Goal: Task Accomplishment & Management: Use online tool/utility

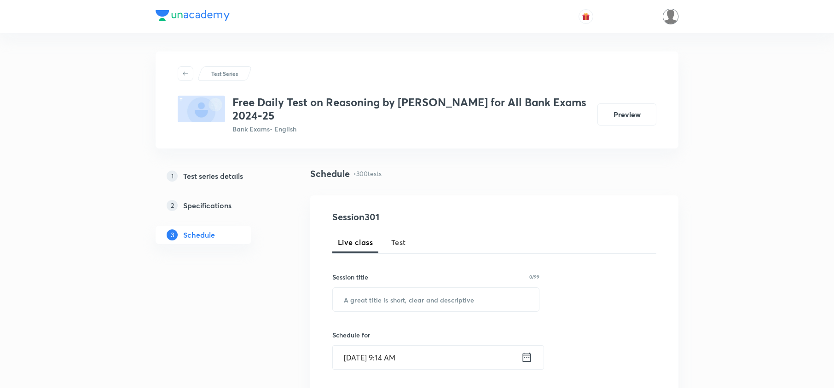
click at [671, 13] on img at bounding box center [671, 17] width 16 height 16
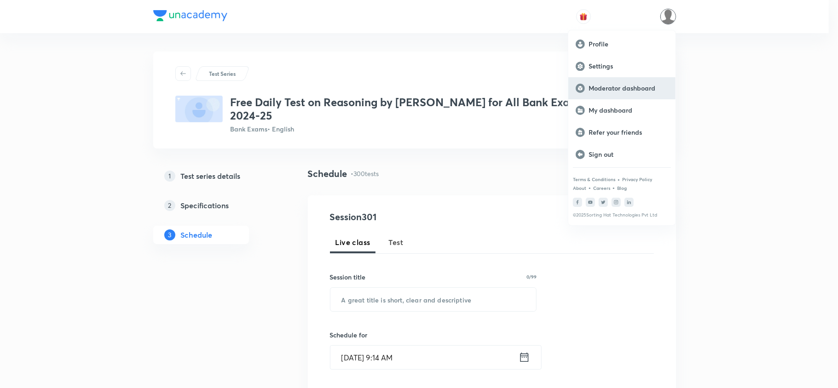
click at [622, 89] on p "Moderator dashboard" at bounding box center [628, 88] width 80 height 8
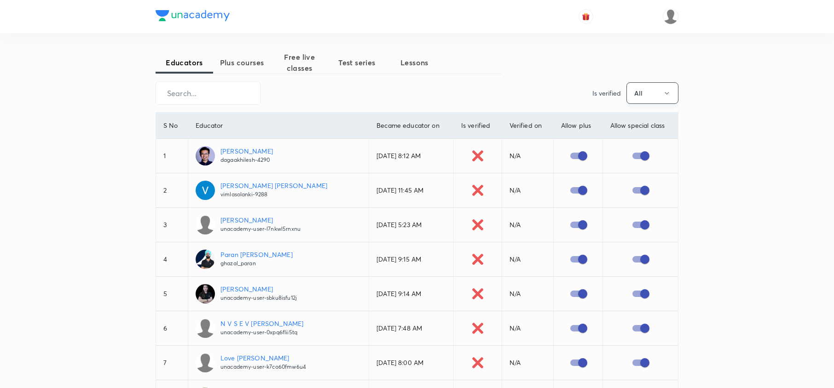
click at [653, 87] on button "All" at bounding box center [652, 93] width 52 height 22
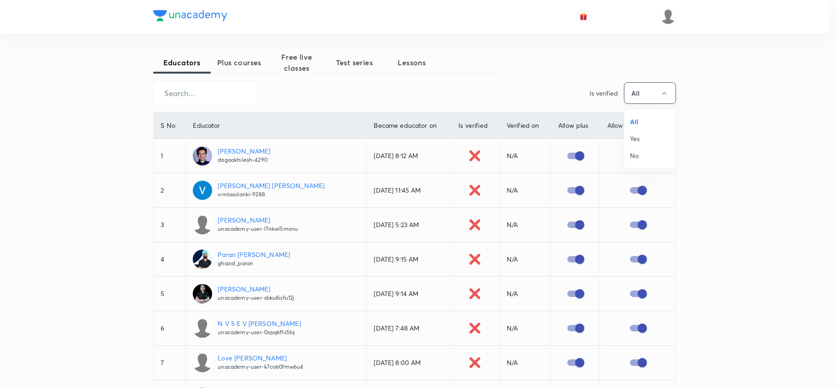
click at [354, 70] on div at bounding box center [419, 194] width 838 height 388
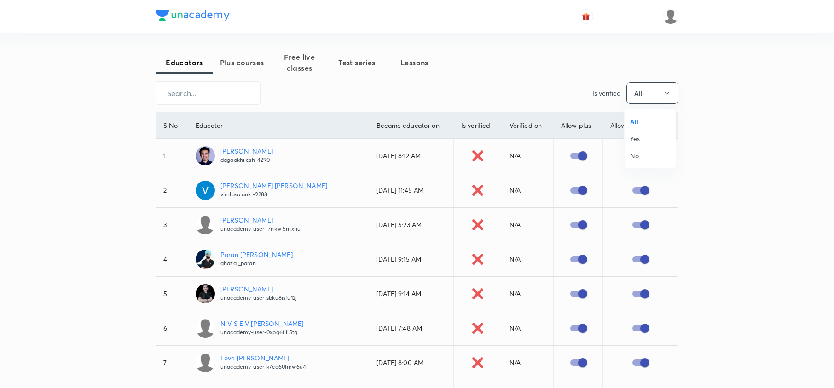
click at [358, 65] on span "Test series" at bounding box center [357, 62] width 58 height 11
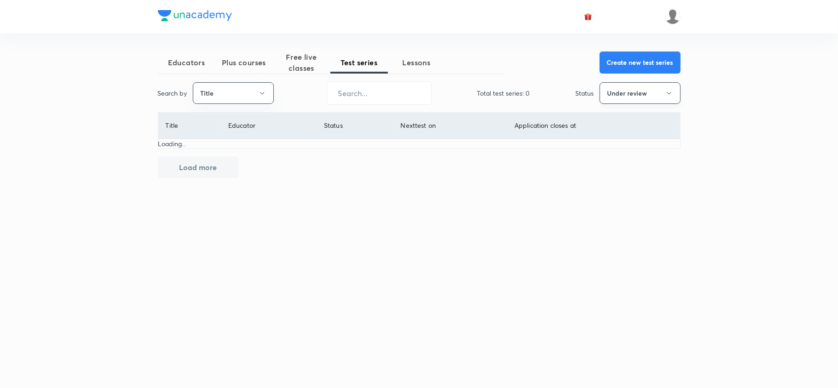
click at [645, 90] on button "Under review" at bounding box center [639, 93] width 81 height 22
click at [635, 190] on span "Completed" at bounding box center [639, 190] width 69 height 10
click at [372, 95] on input "text" at bounding box center [379, 92] width 104 height 23
type input "mains"
click at [232, 92] on button "Title" at bounding box center [233, 93] width 81 height 22
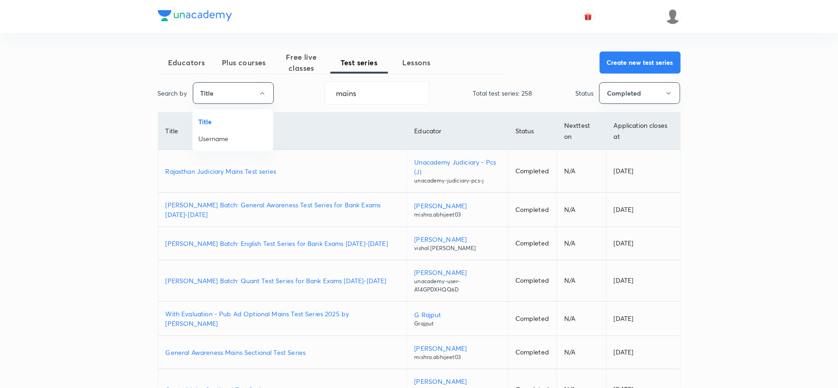
click at [761, 146] on div at bounding box center [419, 194] width 838 height 388
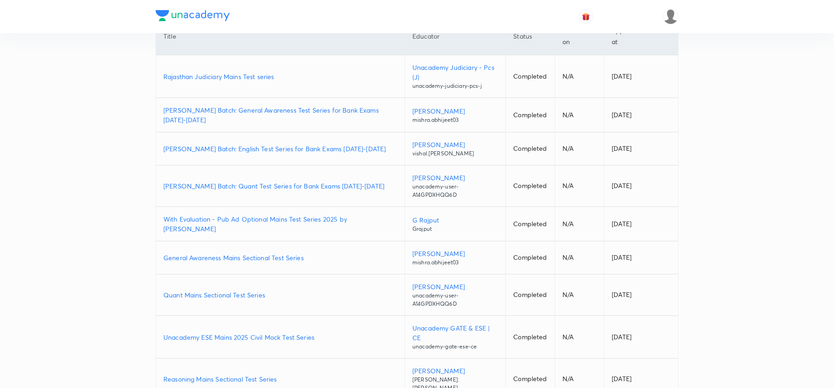
scroll to position [179, 0]
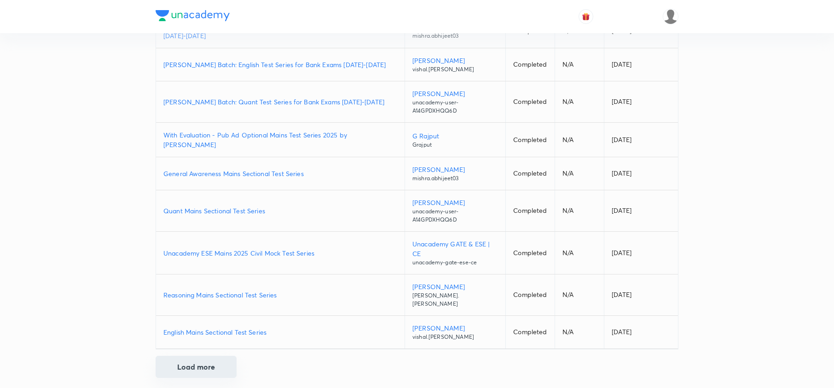
click at [213, 363] on button "Load more" at bounding box center [196, 367] width 81 height 22
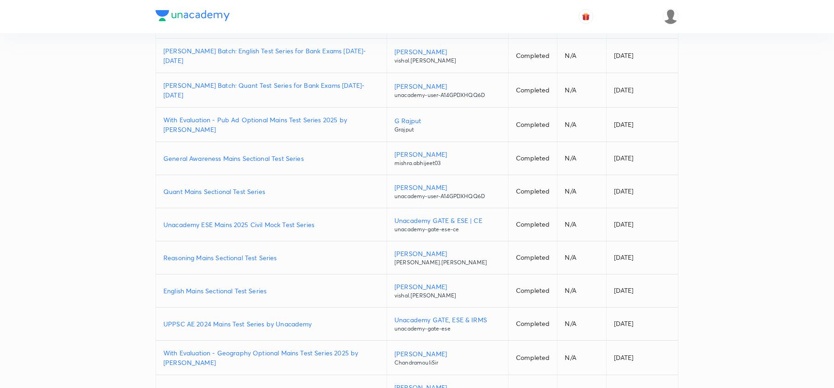
scroll to position [494, 0]
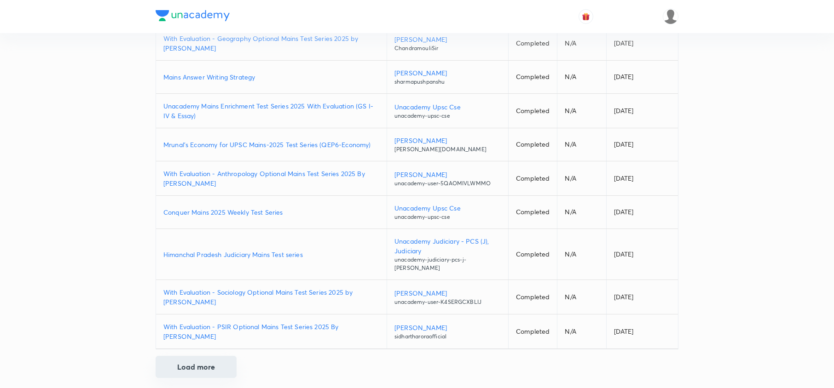
click at [186, 358] on button "Load more" at bounding box center [196, 367] width 81 height 22
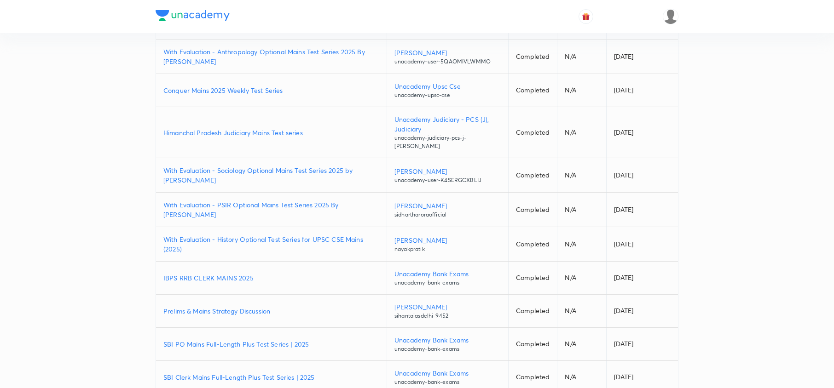
scroll to position [828, 0]
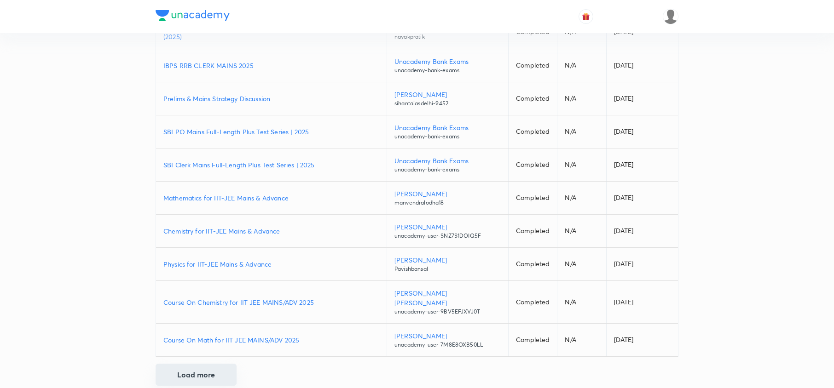
drag, startPoint x: 208, startPoint y: 351, endPoint x: 208, endPoint y: 356, distance: 5.1
click at [208, 364] on button "Load more" at bounding box center [196, 375] width 81 height 22
click at [207, 365] on button "Load more" at bounding box center [196, 376] width 81 height 22
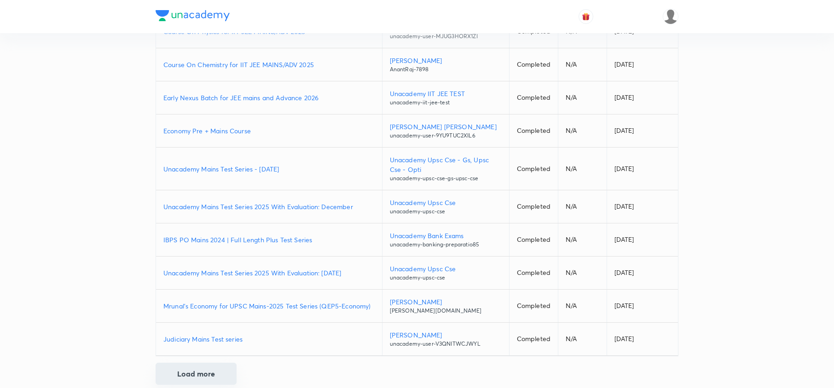
scroll to position [1170, 0]
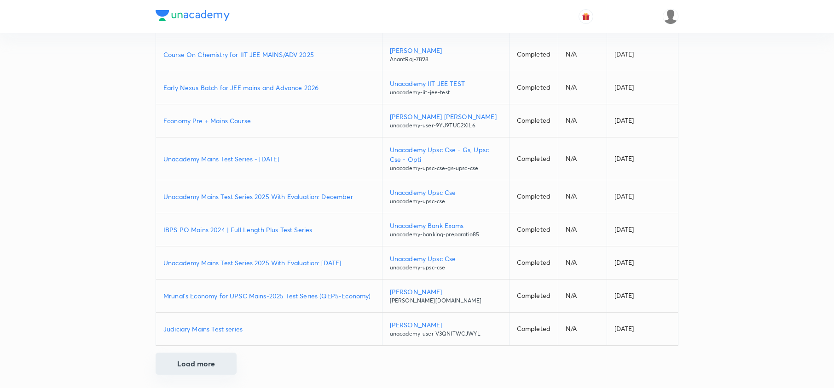
click at [208, 362] on button "Load more" at bounding box center [196, 364] width 81 height 22
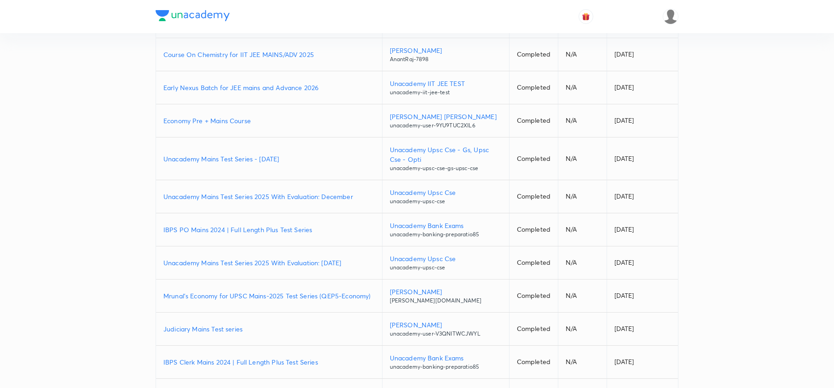
scroll to position [1503, 0]
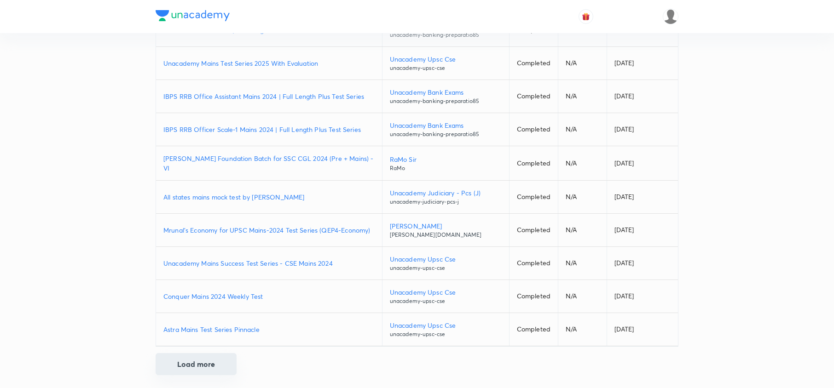
click at [183, 363] on button "Load more" at bounding box center [196, 364] width 81 height 22
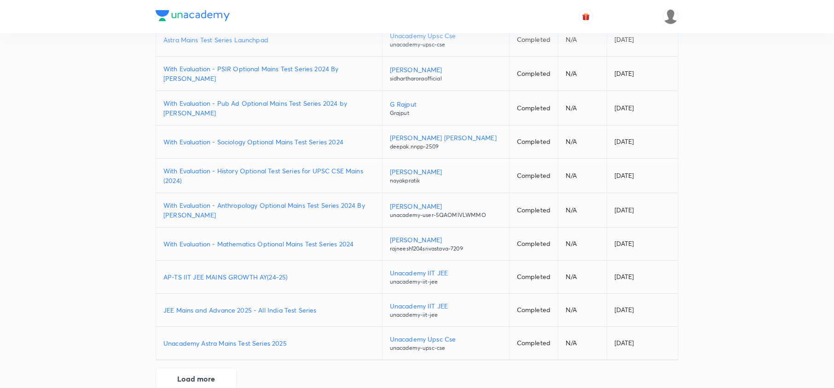
scroll to position [1841, 0]
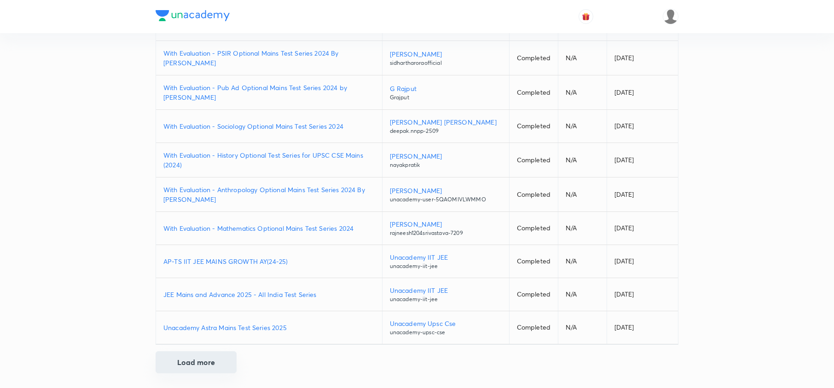
click at [197, 365] on button "Load more" at bounding box center [196, 362] width 81 height 22
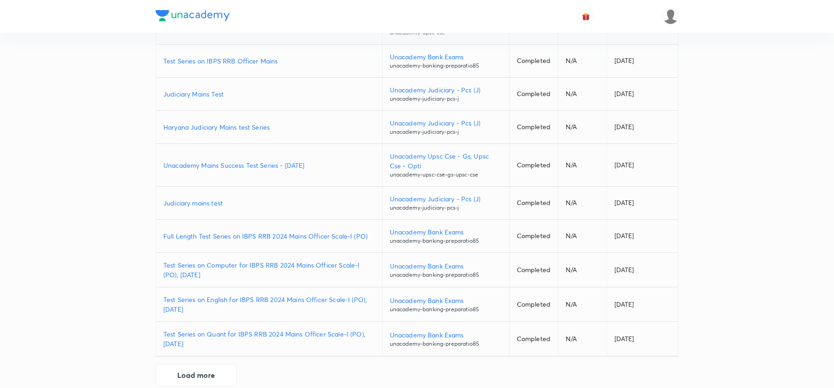
scroll to position [2188, 0]
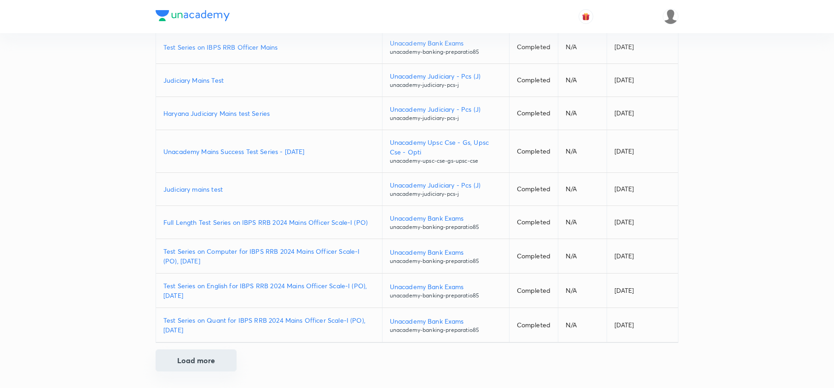
click at [194, 360] on button "Load more" at bounding box center [196, 361] width 81 height 22
click at [210, 359] on button "Load more" at bounding box center [196, 361] width 81 height 22
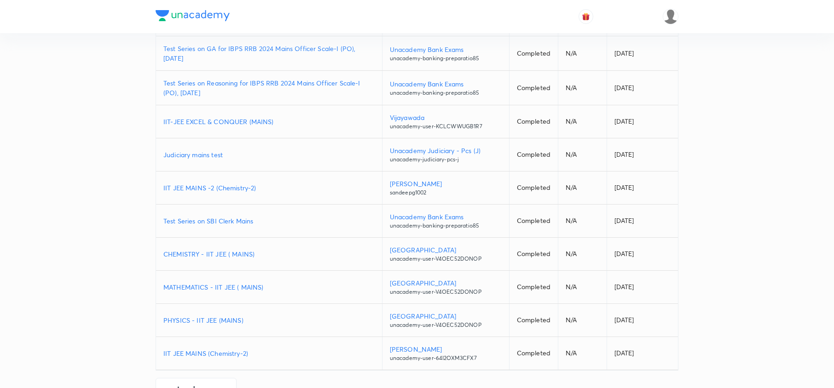
scroll to position [2524, 0]
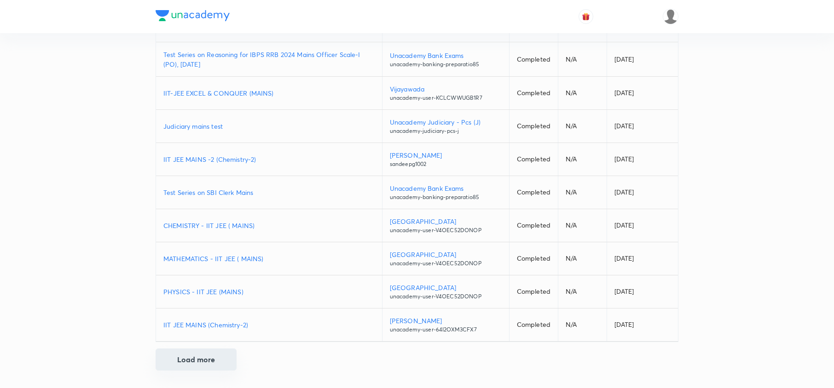
click at [201, 357] on button "Load more" at bounding box center [196, 360] width 81 height 22
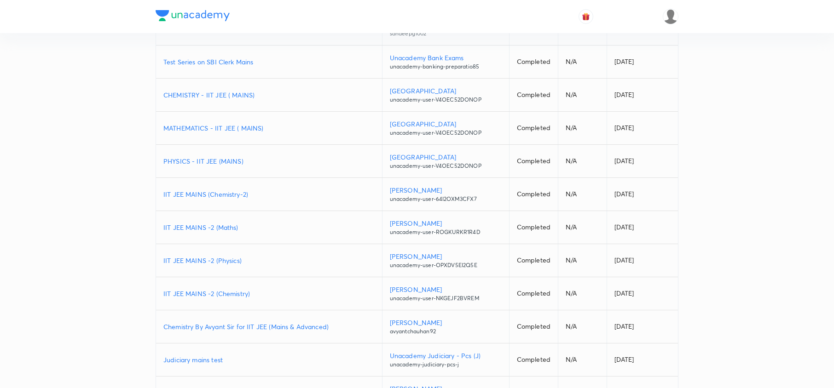
scroll to position [2856, 0]
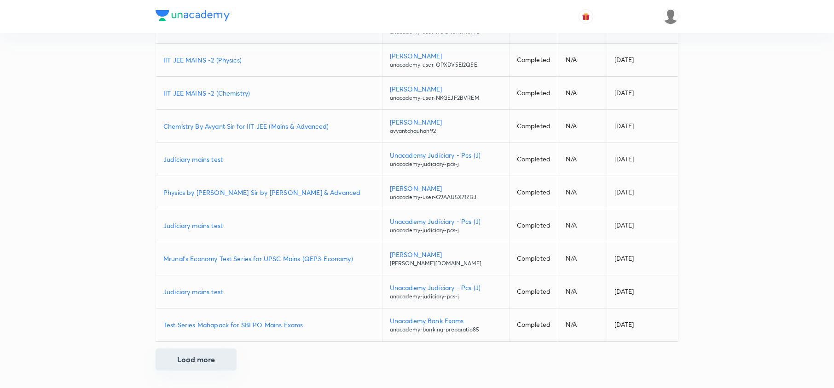
click at [212, 359] on button "Load more" at bounding box center [196, 360] width 81 height 22
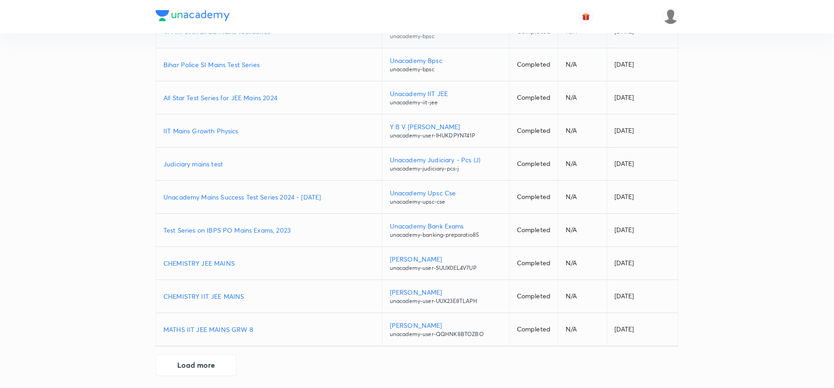
scroll to position [3189, 0]
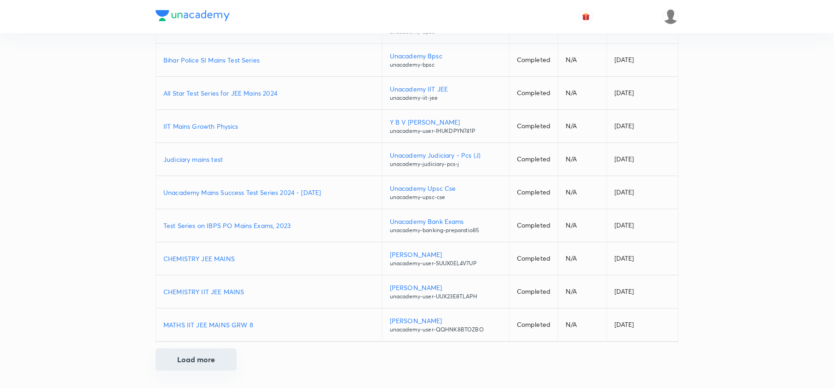
click at [211, 366] on button "Load more" at bounding box center [196, 360] width 81 height 22
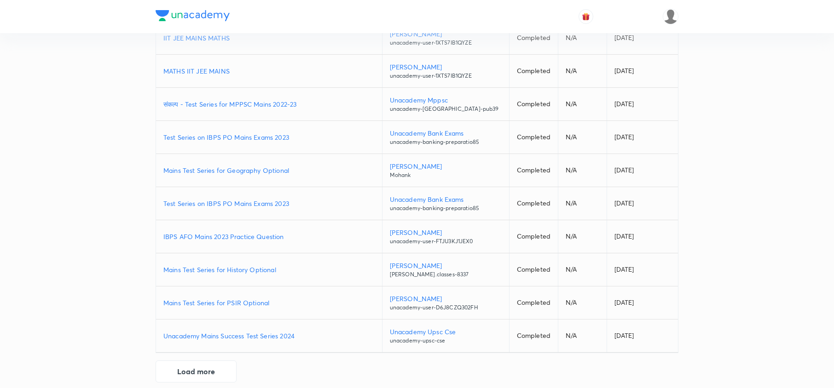
scroll to position [3521, 0]
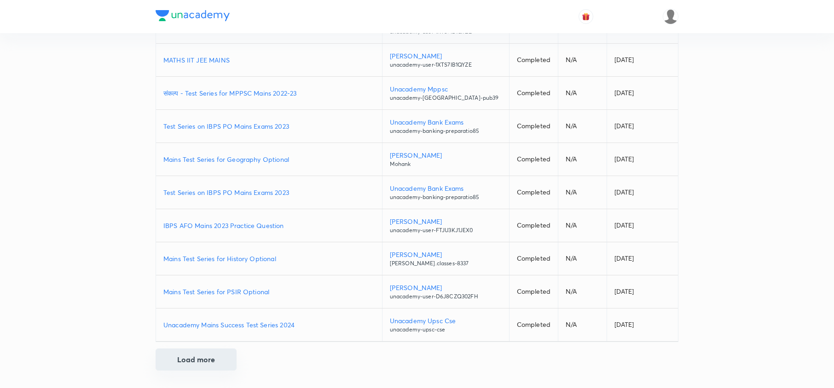
click at [209, 363] on button "Load more" at bounding box center [196, 360] width 81 height 22
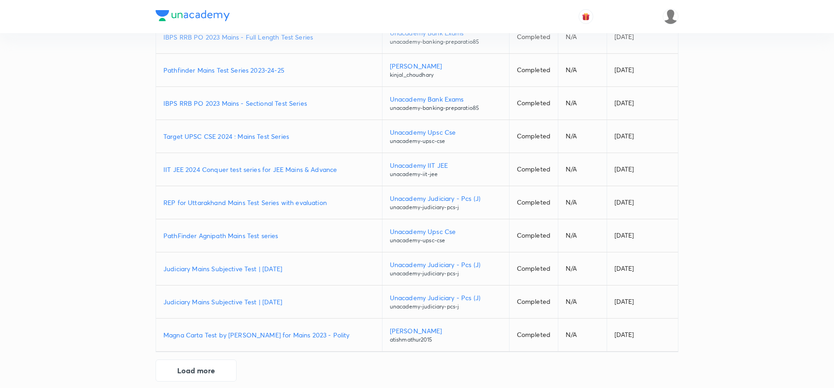
scroll to position [3855, 0]
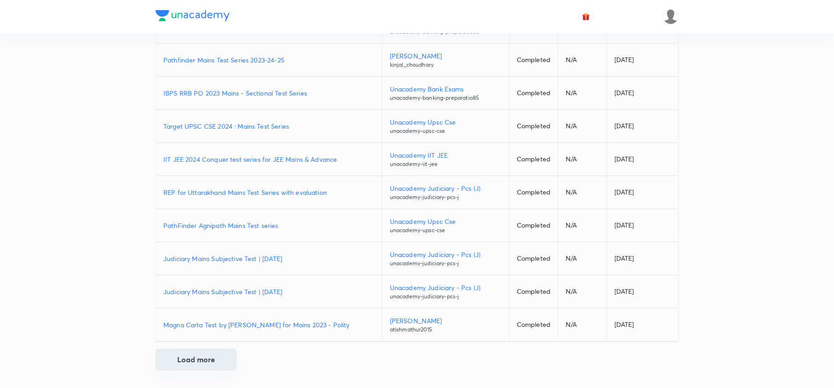
click at [215, 361] on button "Load more" at bounding box center [196, 360] width 81 height 22
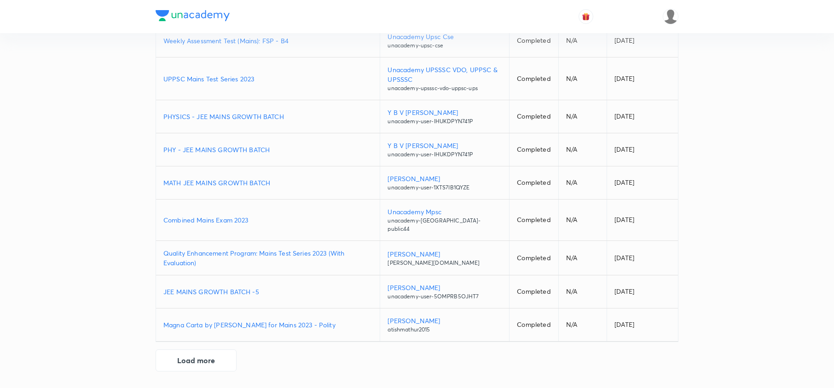
scroll to position [4206, 0]
click at [203, 359] on button "Load more" at bounding box center [196, 360] width 81 height 22
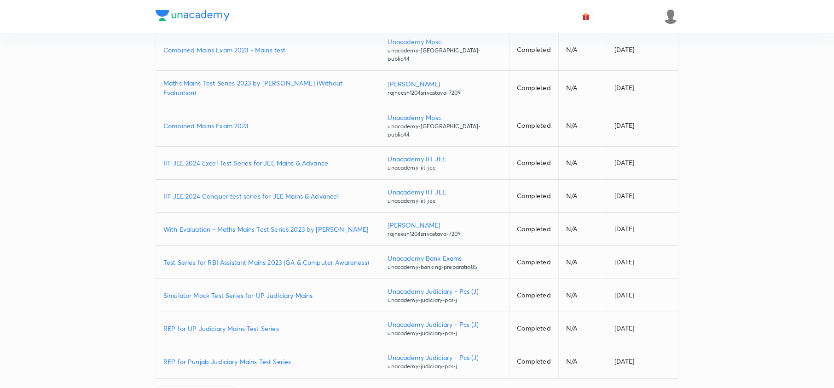
scroll to position [4541, 0]
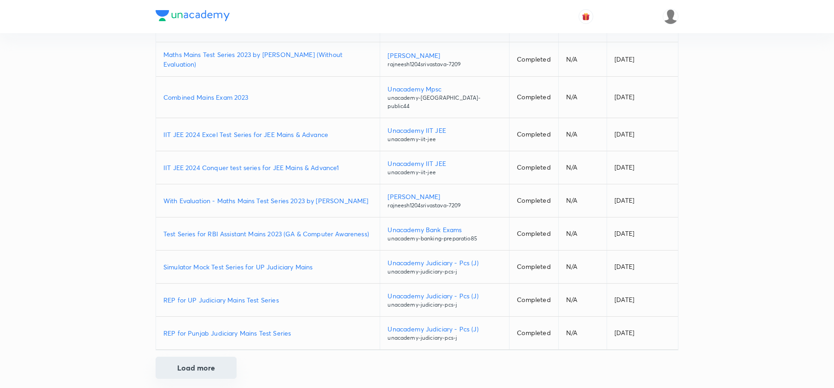
click at [202, 361] on button "Load more" at bounding box center [196, 368] width 81 height 22
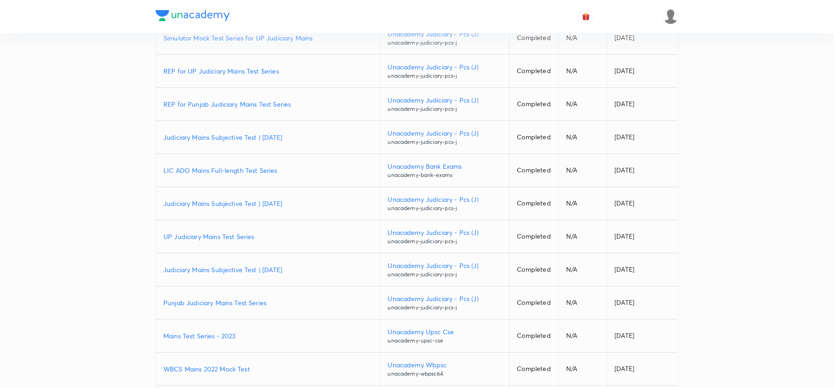
scroll to position [4874, 0]
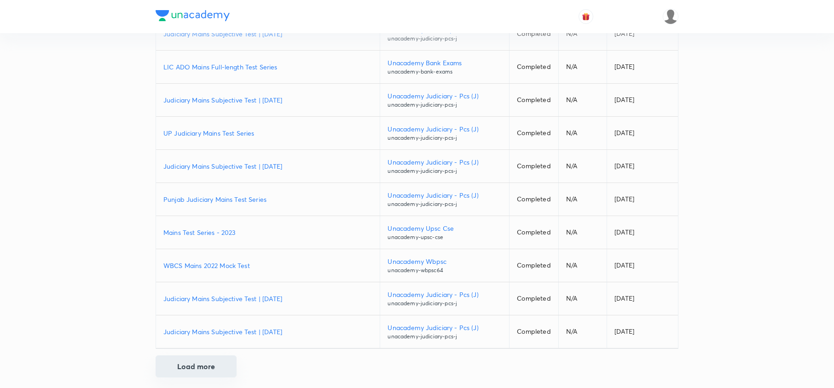
drag, startPoint x: 204, startPoint y: 363, endPoint x: 279, endPoint y: 233, distance: 150.0
click at [205, 363] on button "Load more" at bounding box center [196, 367] width 81 height 22
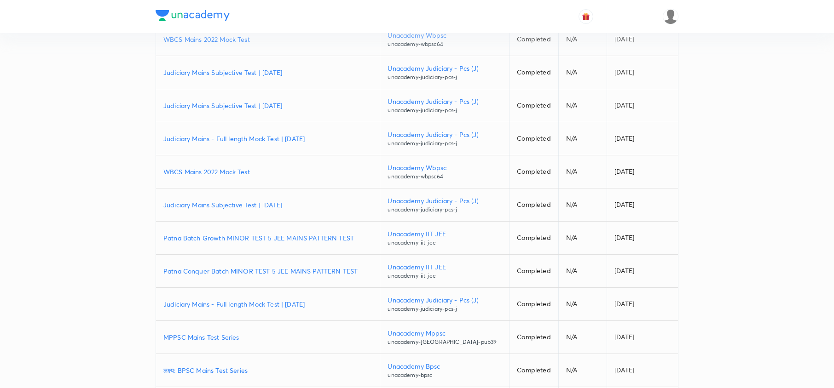
scroll to position [5207, 0]
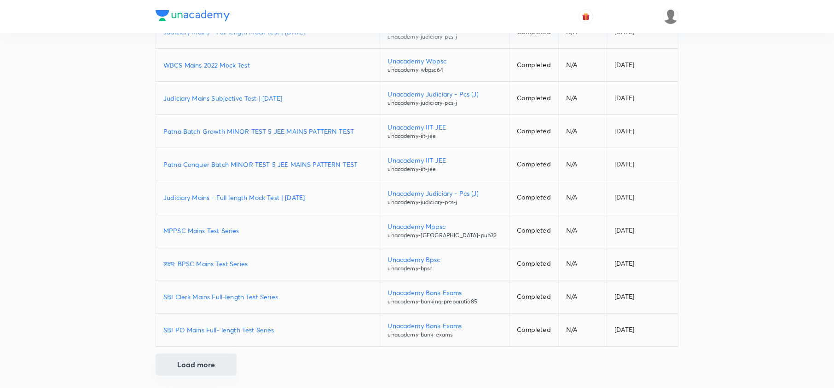
drag, startPoint x: 209, startPoint y: 362, endPoint x: 218, endPoint y: 350, distance: 14.4
click at [210, 361] on button "Load more" at bounding box center [196, 365] width 81 height 22
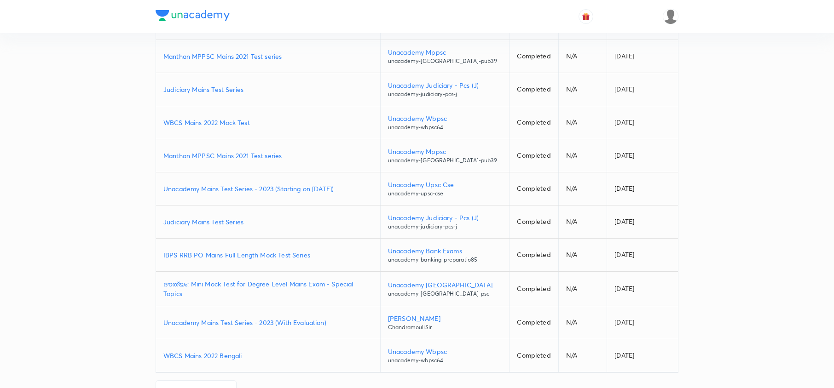
scroll to position [5540, 0]
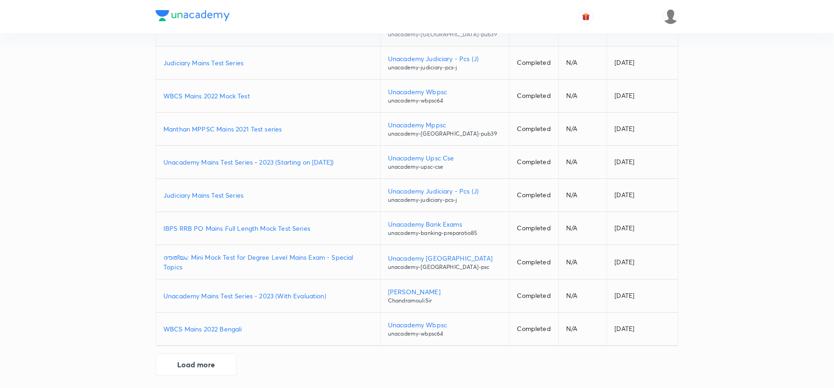
click at [279, 224] on p "IBPS RRB PO Mains Full Length Mock Test Series" at bounding box center [267, 229] width 209 height 10
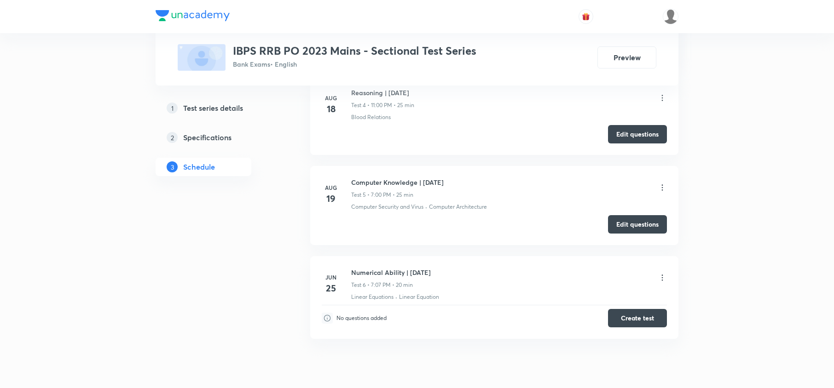
scroll to position [613, 0]
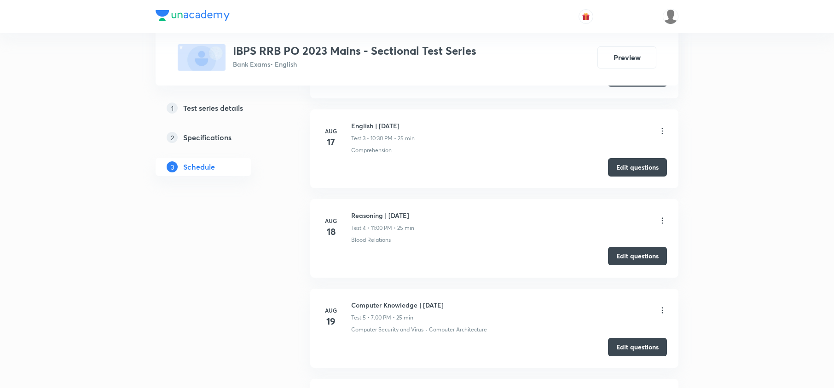
click at [637, 262] on button "Edit questions" at bounding box center [637, 256] width 59 height 18
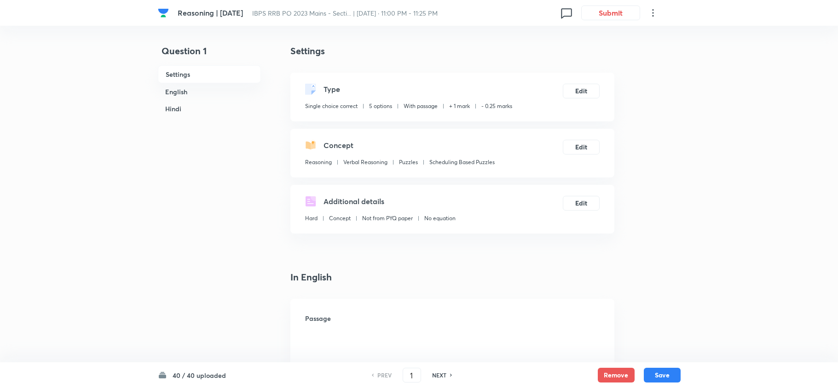
checkbox input "true"
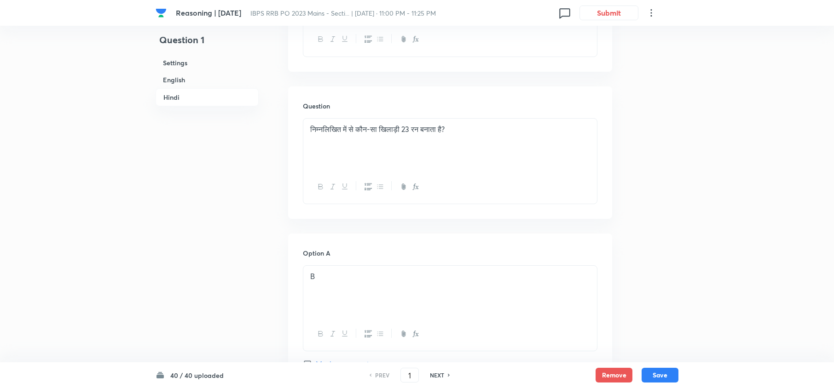
scroll to position [2270, 0]
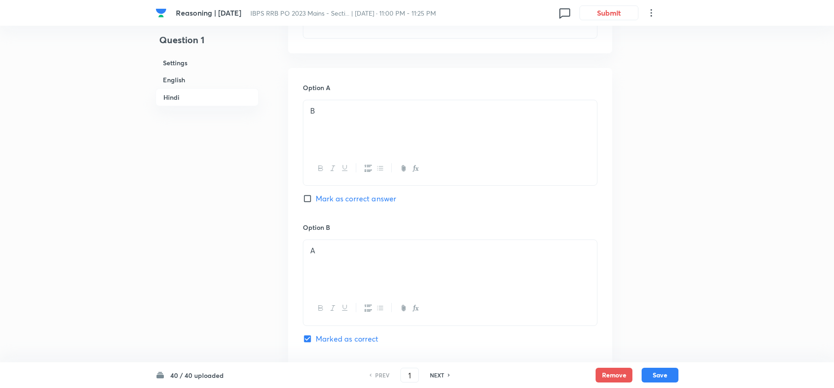
click at [438, 379] on h6 "NEXT" at bounding box center [437, 375] width 14 height 8
type input "2"
checkbox input "false"
checkbox input "true"
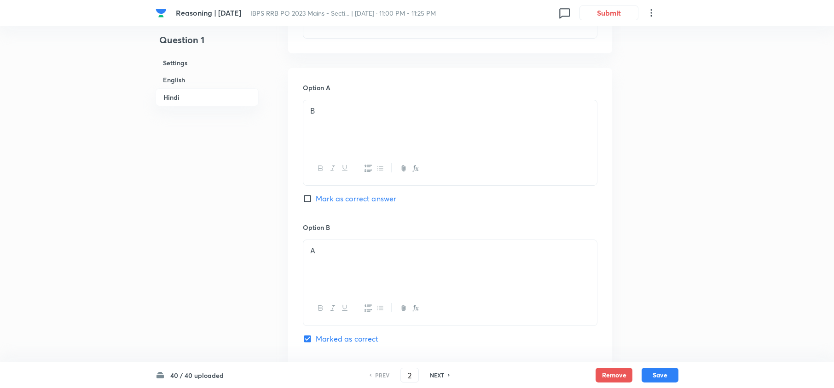
checkbox input "true"
click at [437, 379] on h6 "NEXT" at bounding box center [437, 375] width 14 height 8
type input "3"
checkbox input "false"
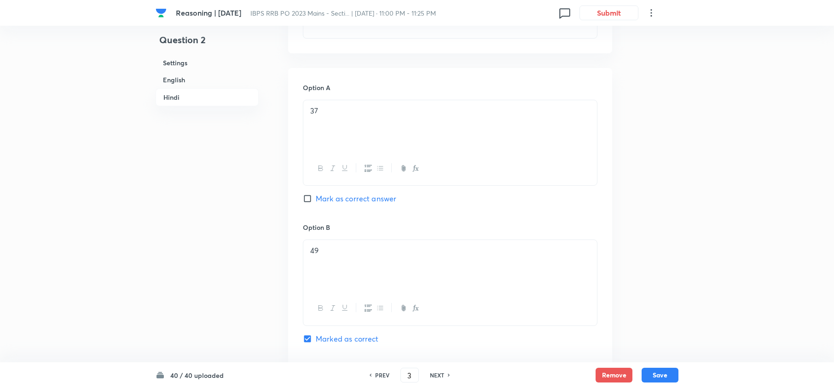
checkbox input "true"
click at [437, 379] on h6 "NEXT" at bounding box center [437, 375] width 14 height 8
type input "4"
checkbox input "false"
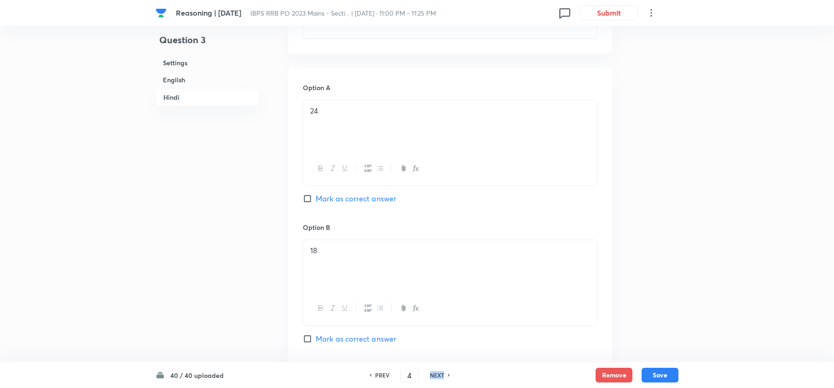
checkbox input "false"
checkbox input "true"
click at [437, 379] on h6 "NEXT" at bounding box center [437, 375] width 14 height 8
type input "5"
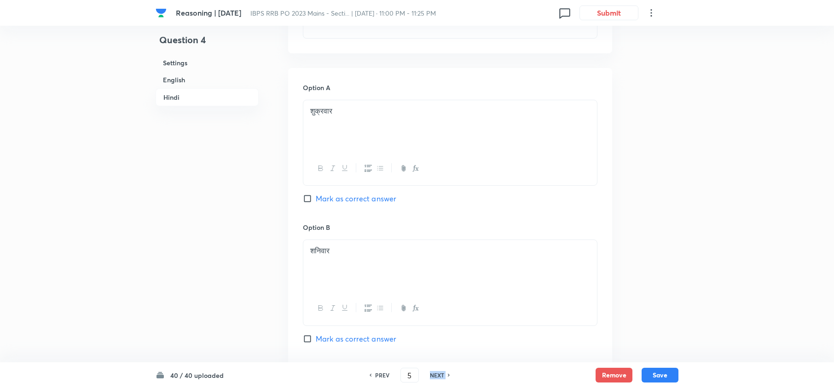
checkbox input "false"
checkbox input "true"
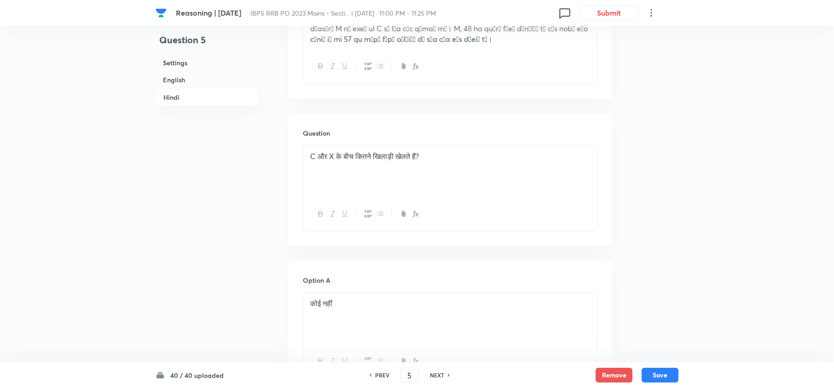
scroll to position [1901, 0]
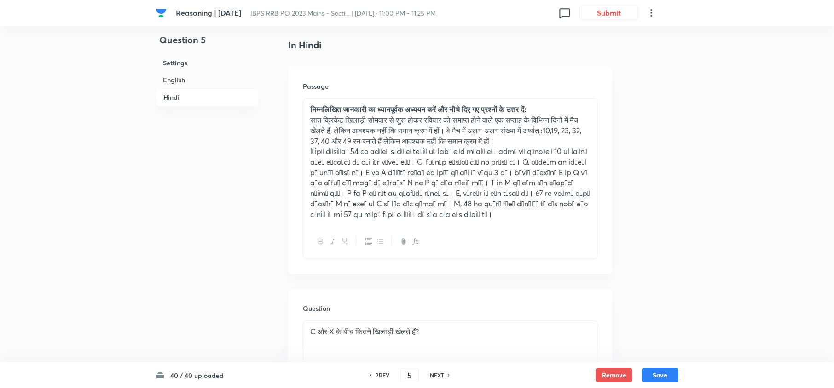
click at [432, 379] on h6 "NEXT" at bounding box center [437, 375] width 14 height 8
type input "6"
checkbox input "false"
checkbox input "true"
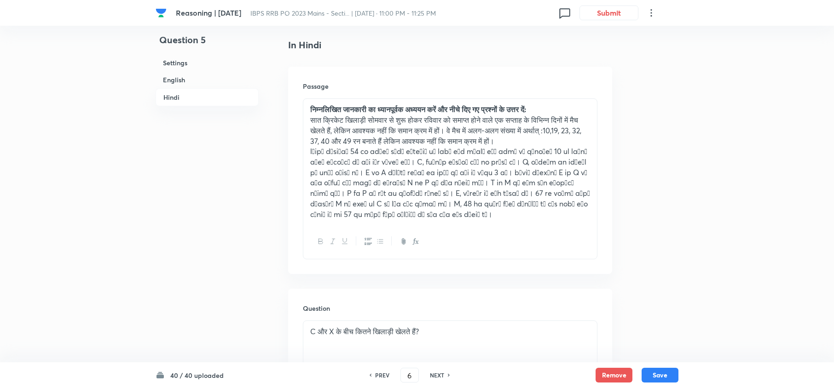
checkbox input "true"
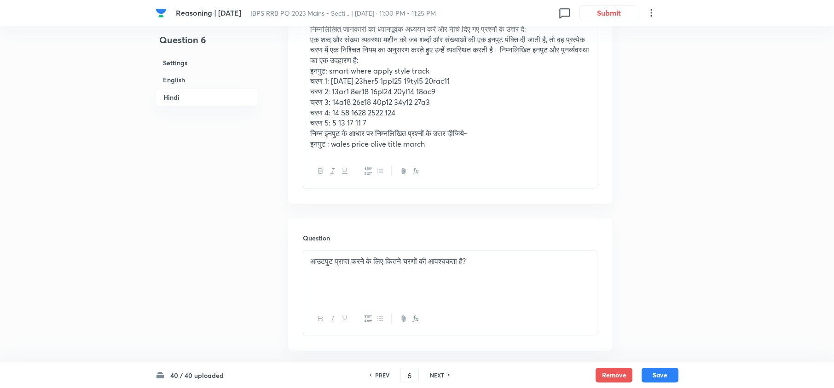
scroll to position [1717, 0]
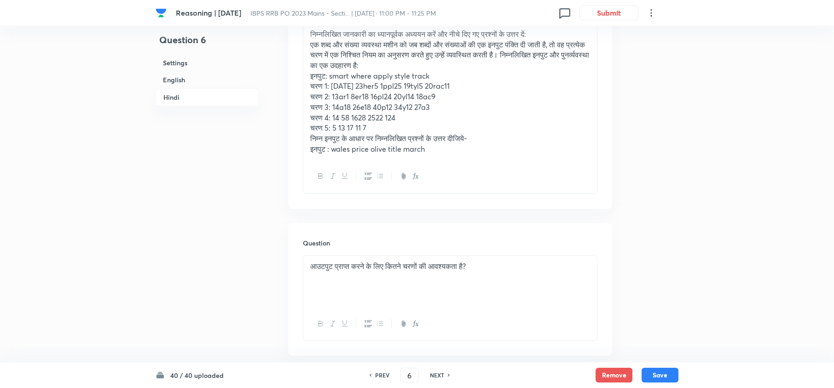
click at [432, 379] on h6 "NEXT" at bounding box center [437, 375] width 14 height 8
type input "7"
checkbox input "false"
checkbox input "true"
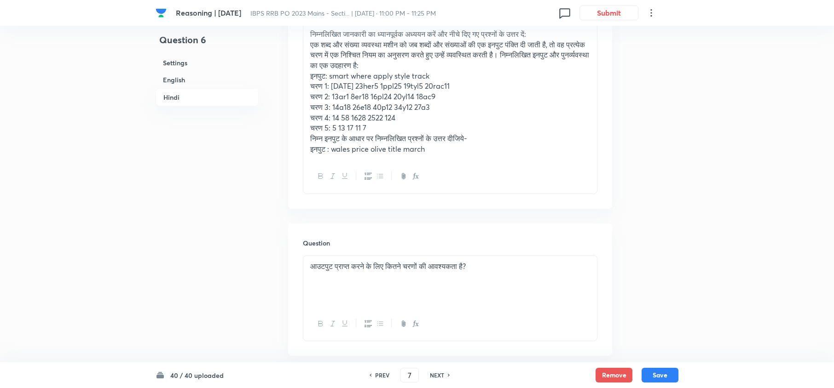
checkbox input "true"
click at [432, 379] on h6 "NEXT" at bounding box center [437, 375] width 14 height 8
type input "8"
checkbox input "false"
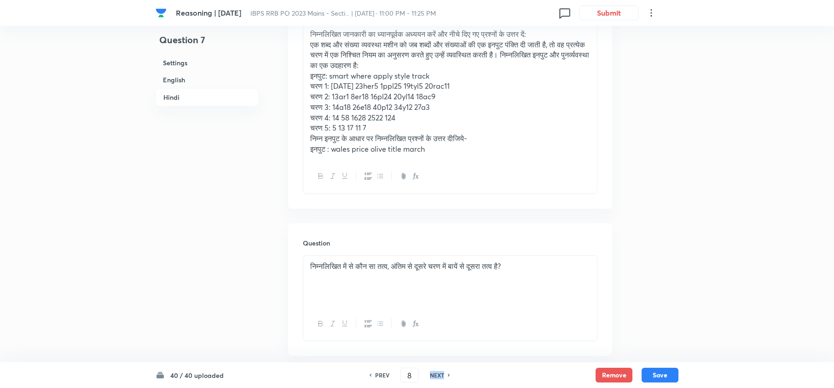
checkbox input "true"
click at [432, 379] on h6 "NEXT" at bounding box center [437, 375] width 14 height 8
type input "9"
checkbox input "false"
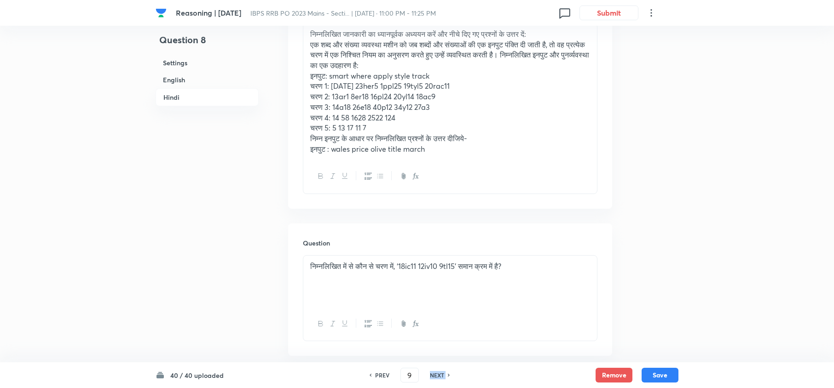
checkbox input "false"
checkbox input "true"
click at [432, 379] on h6 "NEXT" at bounding box center [437, 375] width 14 height 8
type input "10"
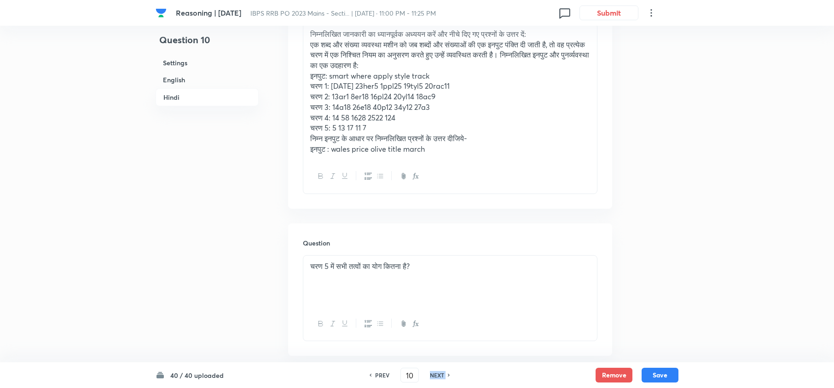
checkbox input "false"
checkbox input "true"
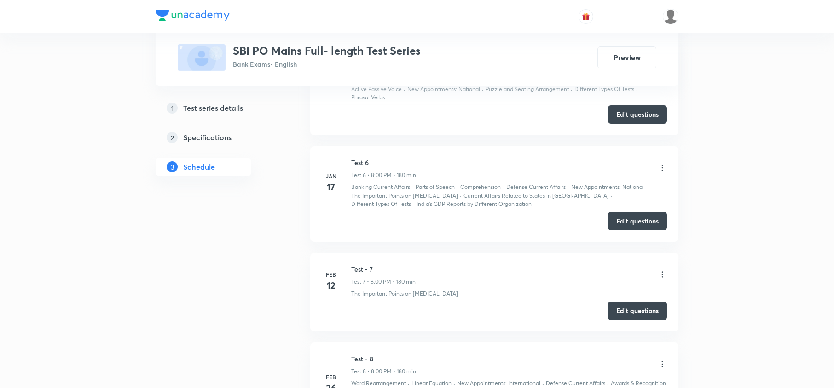
scroll to position [1043, 0]
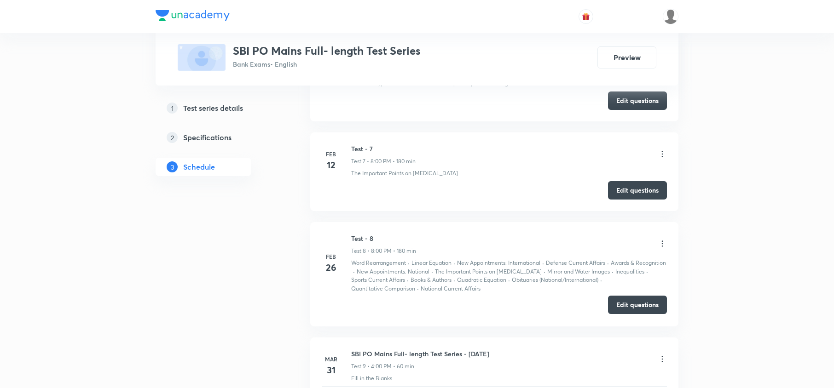
click at [625, 300] on button "Edit questions" at bounding box center [637, 305] width 59 height 18
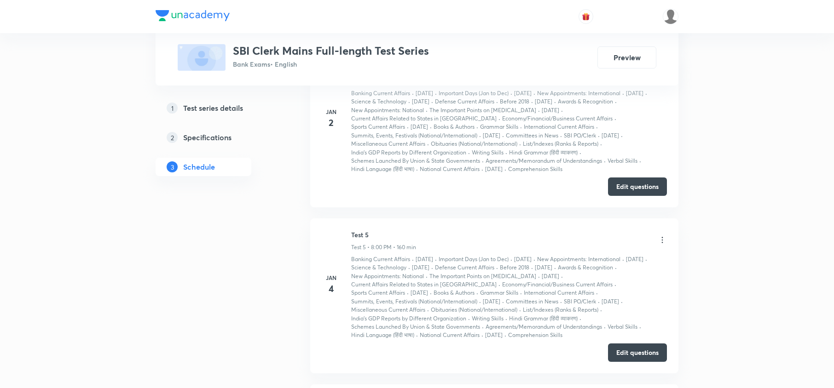
scroll to position [1006, 0]
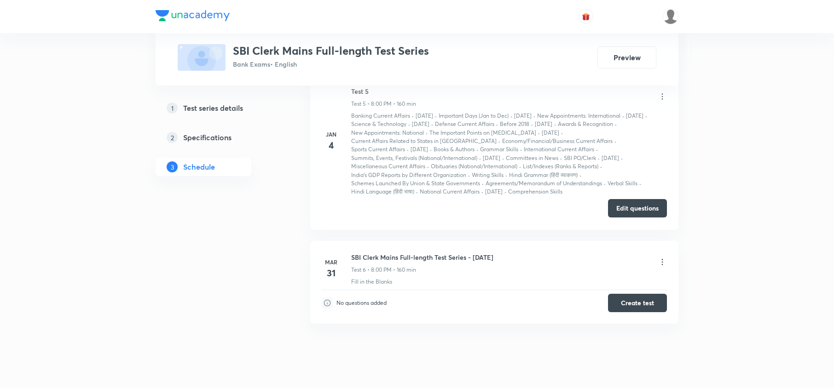
click at [621, 199] on button "Edit questions" at bounding box center [637, 208] width 59 height 18
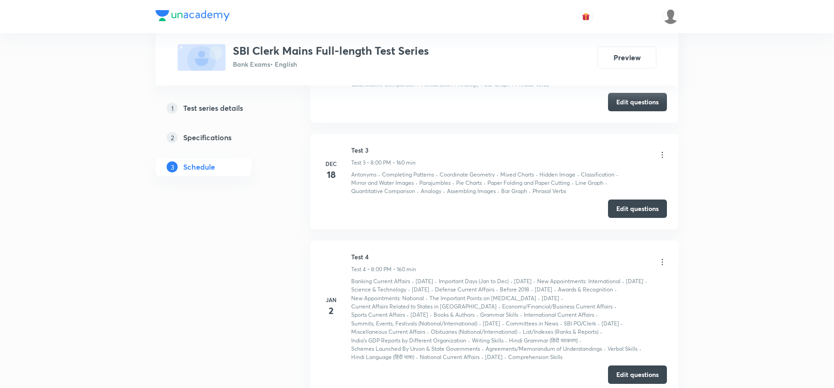
scroll to position [576, 0]
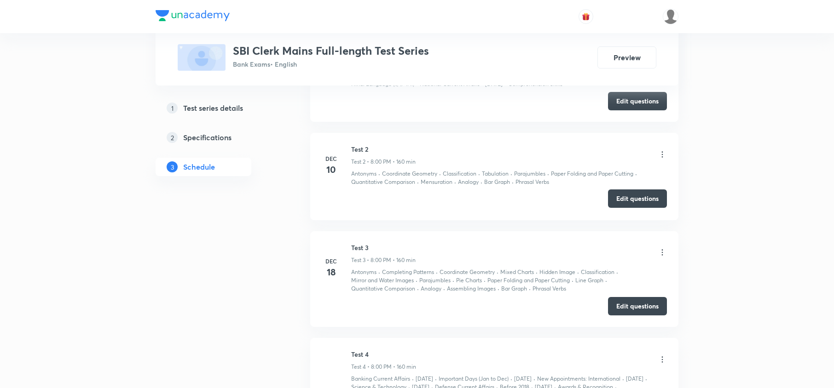
click at [635, 190] on button "Edit questions" at bounding box center [637, 199] width 59 height 18
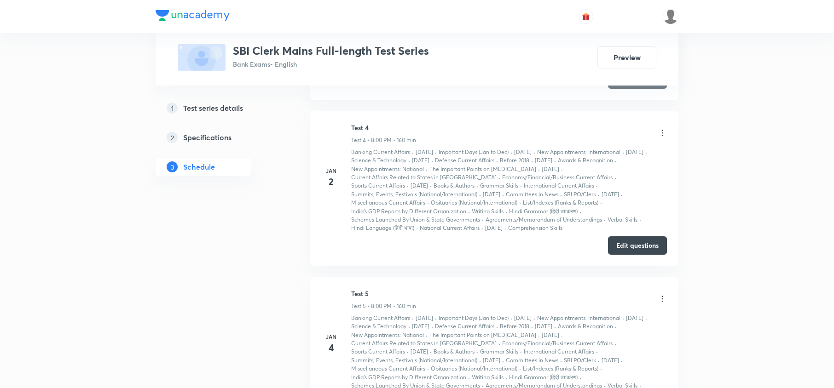
scroll to position [822, 0]
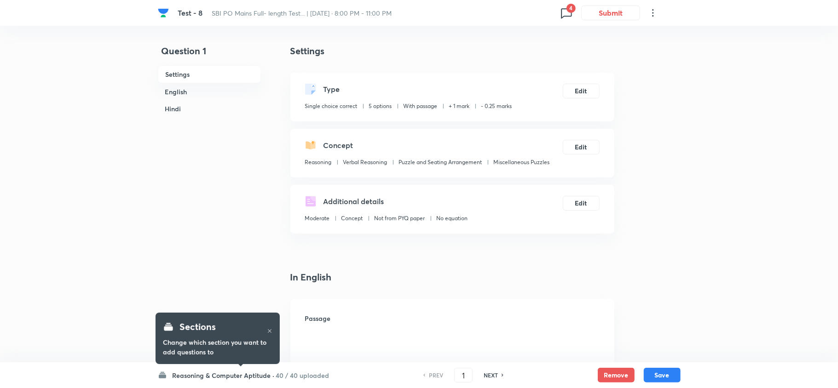
checkbox input "true"
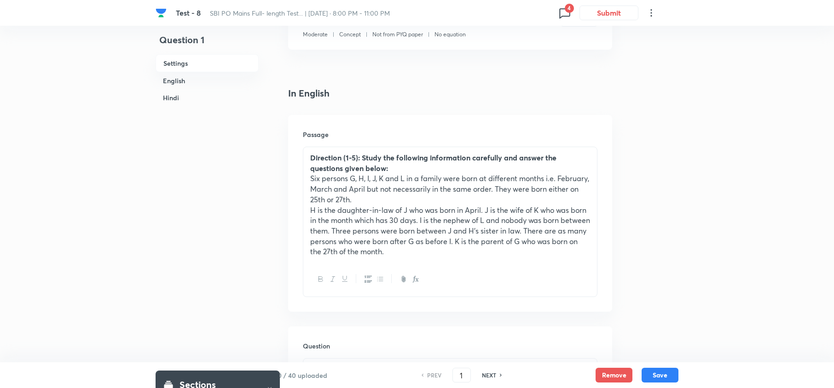
scroll to position [245, 0]
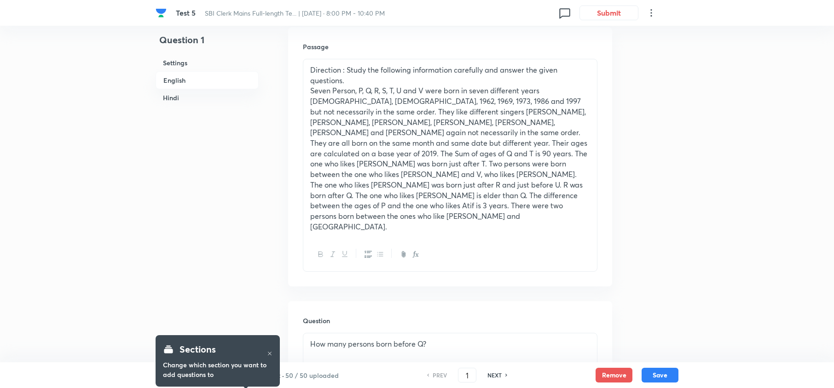
scroll to position [306, 0]
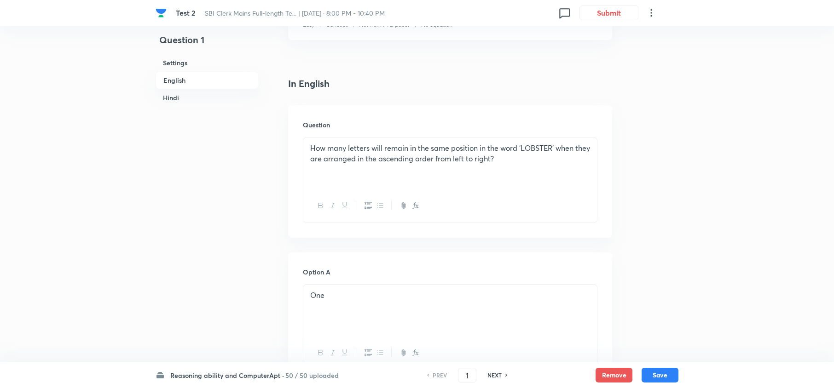
scroll to position [306, 0]
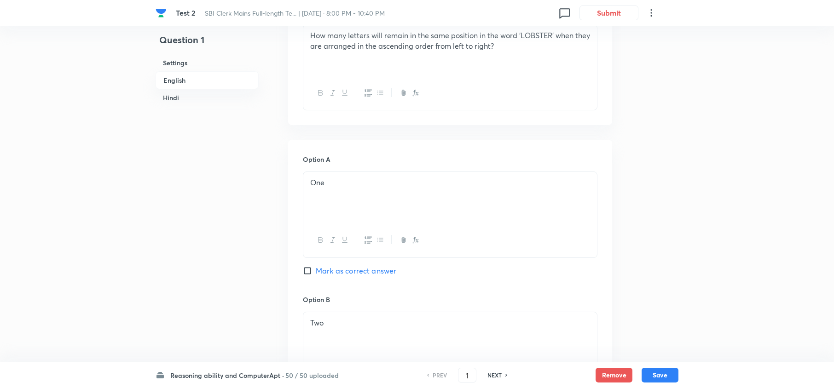
click at [488, 376] on h6 "NEXT" at bounding box center [494, 375] width 14 height 8
type input "2"
checkbox input "false"
checkbox input "true"
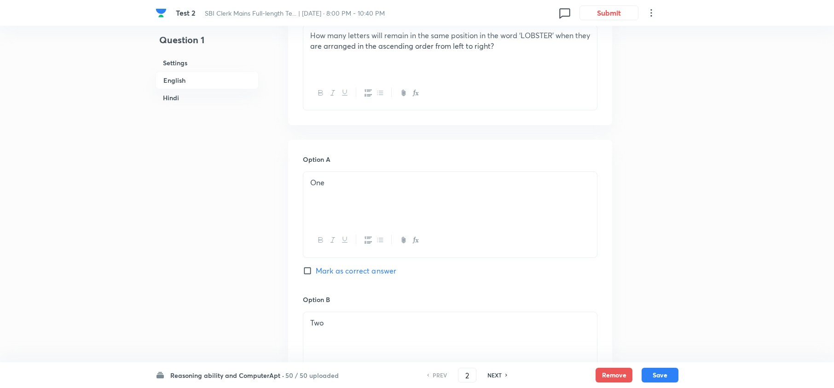
checkbox input "true"
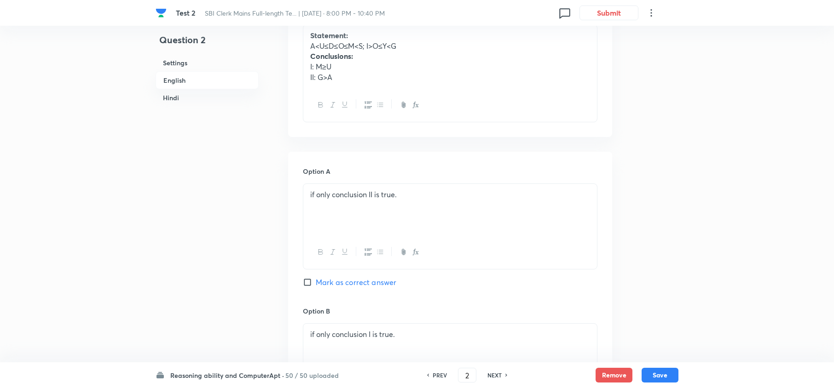
click at [489, 375] on h6 "NEXT" at bounding box center [494, 375] width 14 height 8
type input "3"
checkbox input "false"
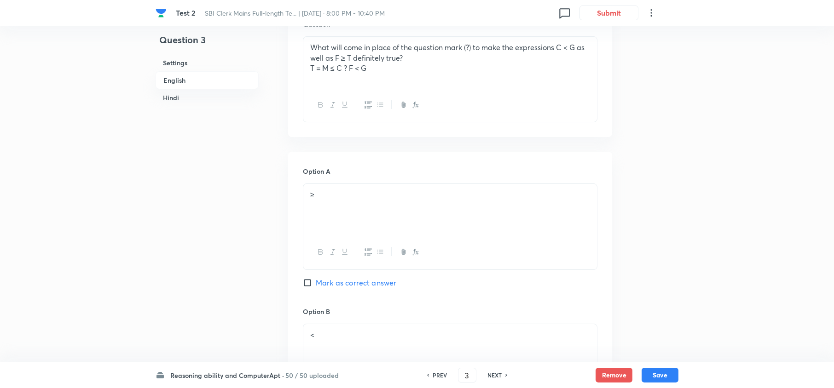
checkbox input "true"
click at [489, 375] on h6 "NEXT" at bounding box center [494, 375] width 14 height 8
type input "4"
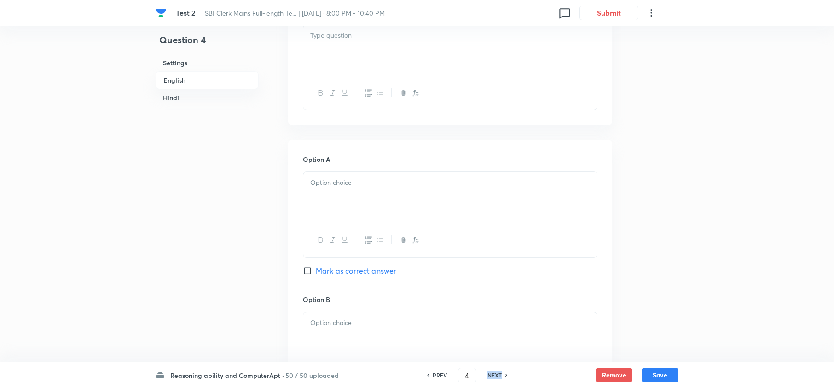
checkbox input "false"
checkbox input "true"
click at [489, 375] on h6 "NEXT" at bounding box center [494, 375] width 14 height 8
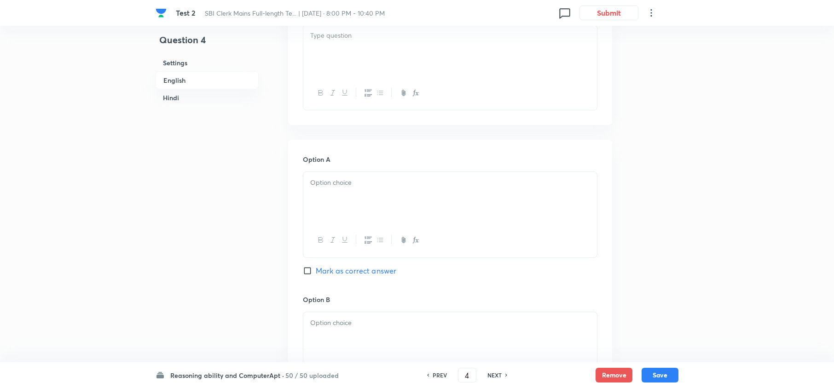
type input "5"
checkbox input "false"
checkbox input "true"
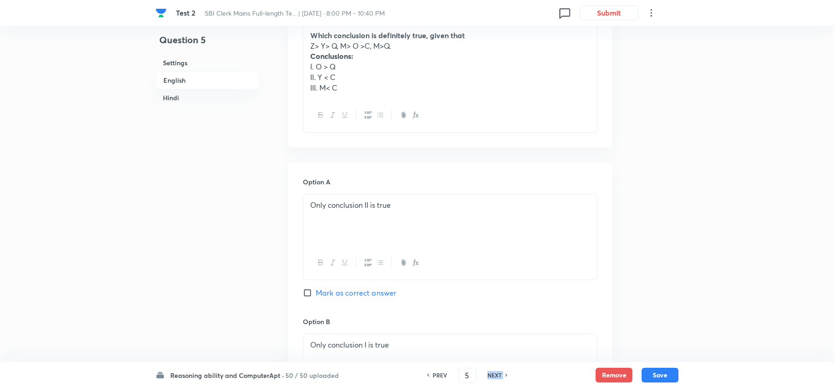
click at [490, 375] on h6 "NEXT" at bounding box center [494, 375] width 14 height 8
type input "6"
checkbox input "false"
checkbox input "true"
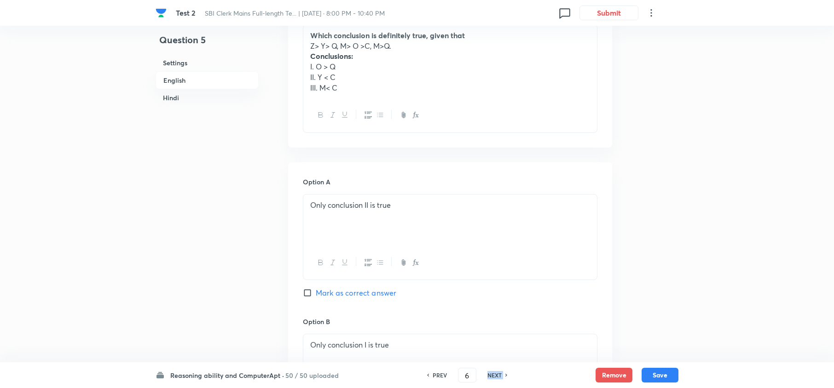
checkbox input "true"
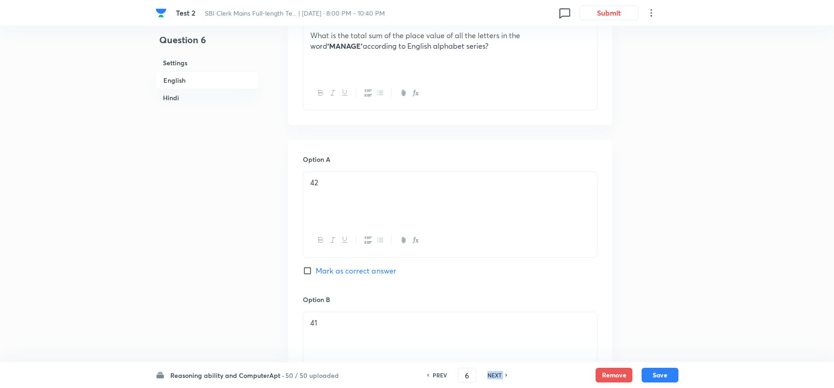
click at [490, 375] on h6 "NEXT" at bounding box center [494, 375] width 14 height 8
type input "7"
checkbox input "false"
checkbox input "true"
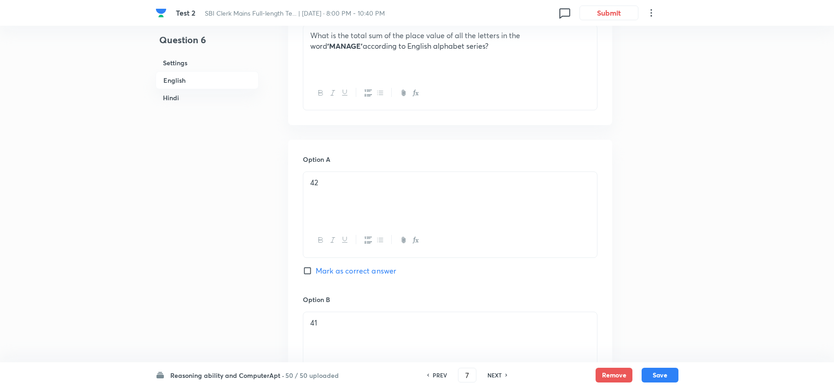
checkbox input "true"
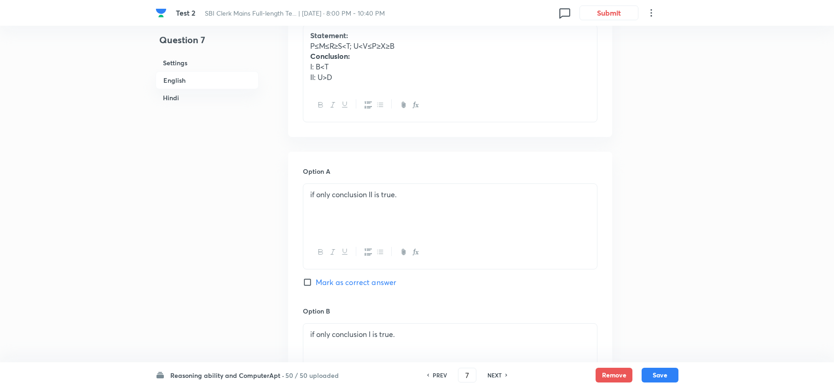
click at [490, 375] on h6 "NEXT" at bounding box center [494, 375] width 14 height 8
type input "8"
checkbox input "false"
checkbox input "true"
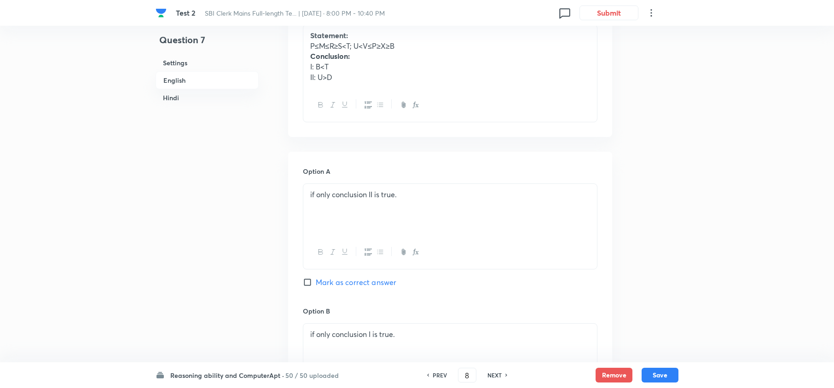
checkbox input "true"
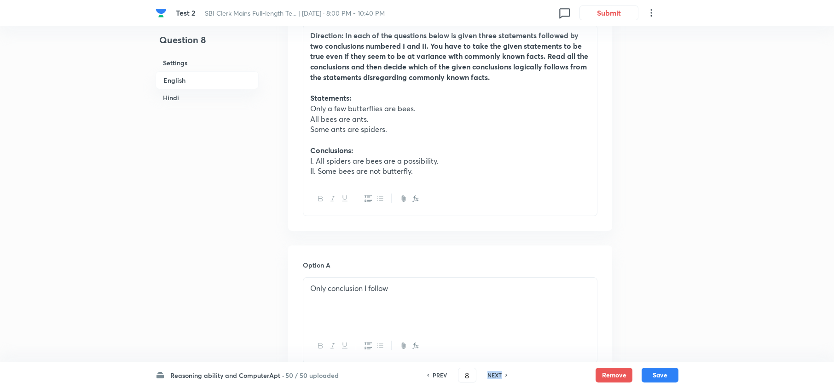
click at [490, 375] on h6 "NEXT" at bounding box center [494, 375] width 14 height 8
type input "9"
checkbox input "false"
checkbox input "true"
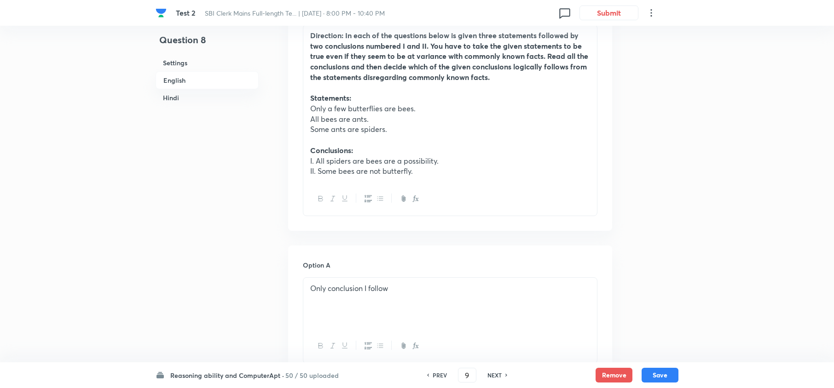
checkbox input "true"
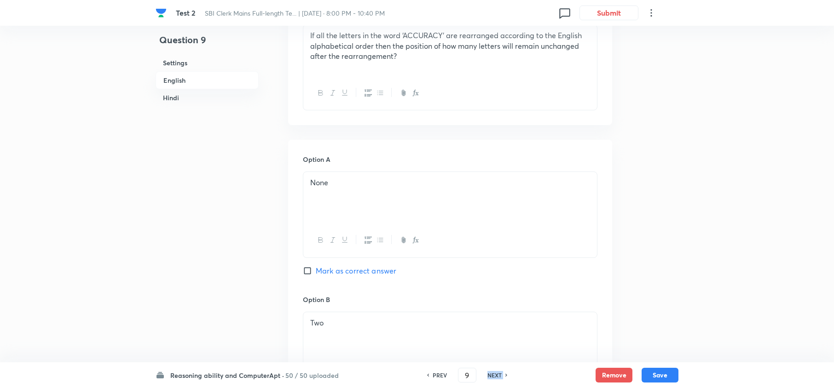
click at [490, 375] on h6 "NEXT" at bounding box center [494, 375] width 14 height 8
type input "10"
click at [490, 375] on h6 "NEXT" at bounding box center [494, 375] width 14 height 8
checkbox input "false"
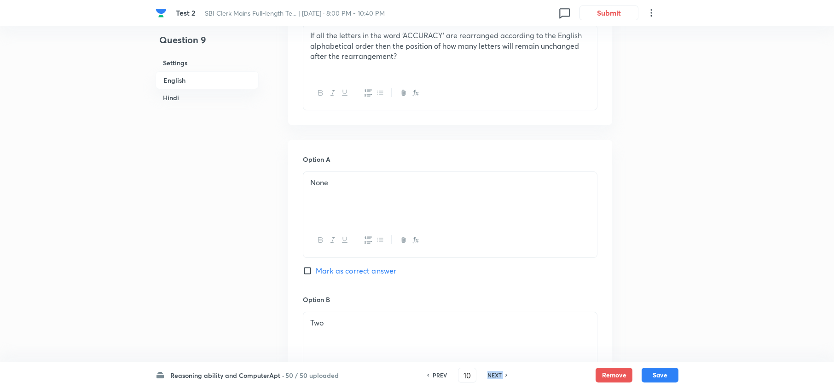
checkbox input "true"
type input "11"
checkbox input "false"
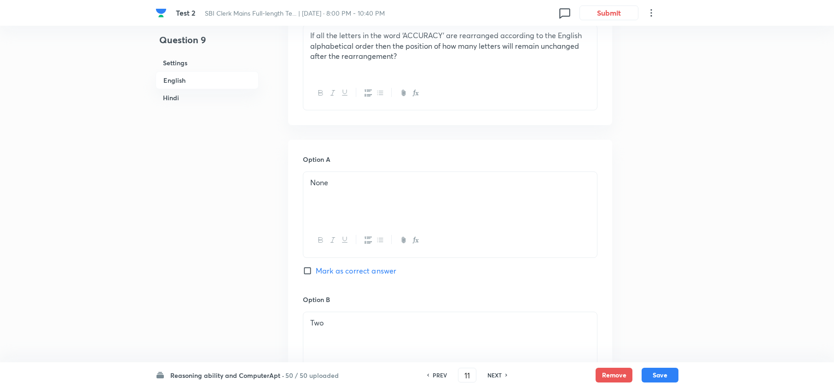
checkbox input "true"
click at [490, 375] on h6 "NEXT" at bounding box center [494, 375] width 14 height 8
checkbox input "false"
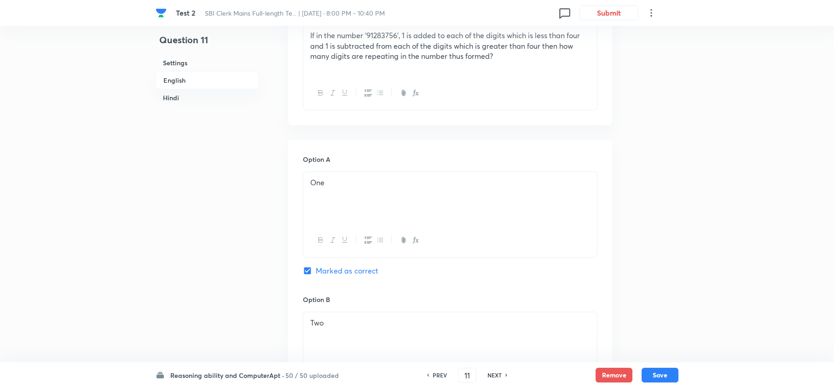
type input "12"
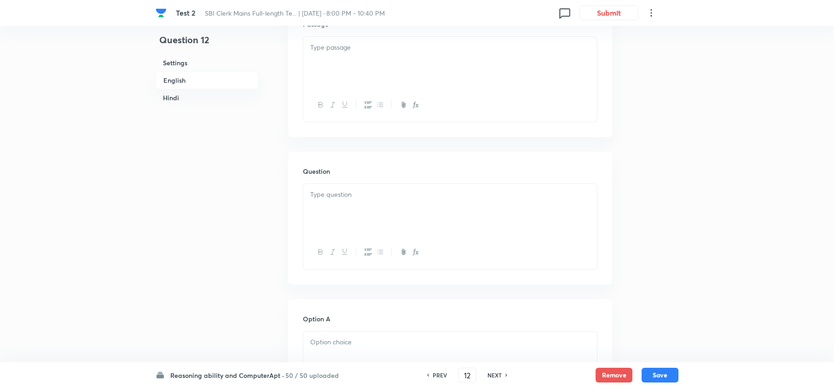
checkbox input "true"
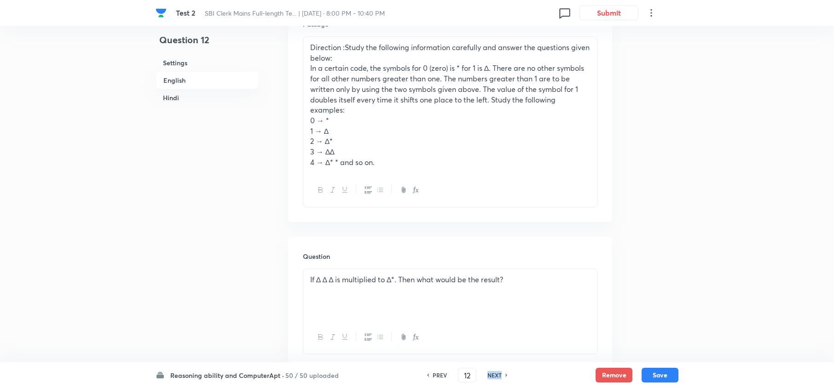
click at [490, 375] on h6 "NEXT" at bounding box center [494, 375] width 14 height 8
checkbox input "false"
type input "13"
checkbox input "true"
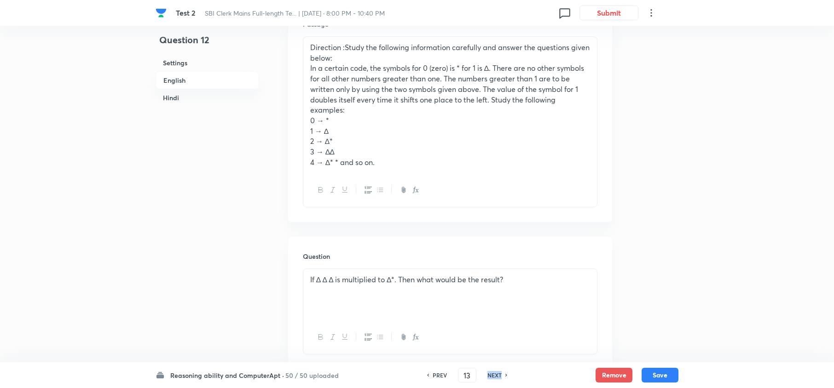
checkbox input "true"
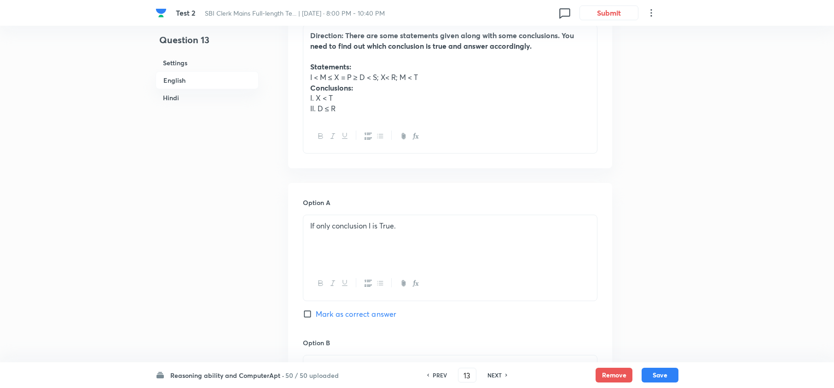
click at [490, 375] on h6 "NEXT" at bounding box center [494, 375] width 14 height 8
type input "14"
checkbox input "false"
checkbox input "true"
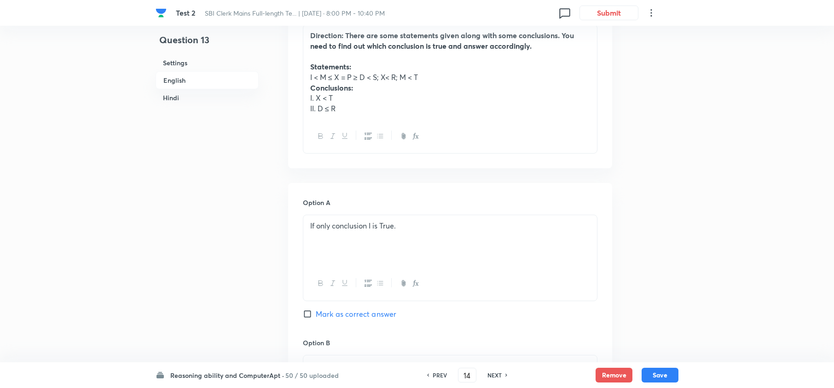
checkbox input "true"
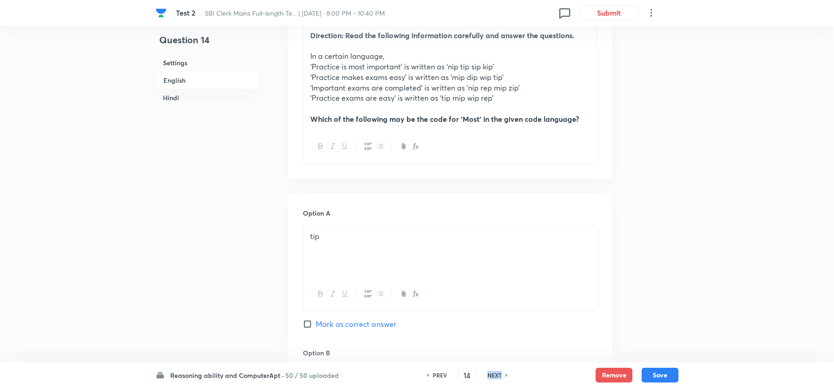
click at [490, 375] on h6 "NEXT" at bounding box center [494, 375] width 14 height 8
type input "15"
checkbox input "false"
checkbox input "true"
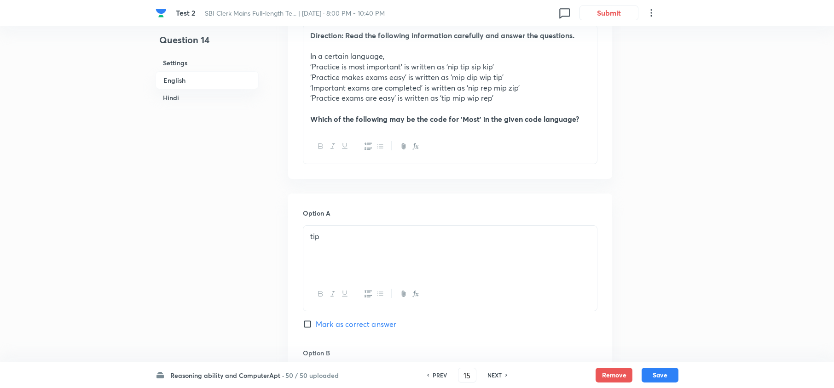
checkbox input "true"
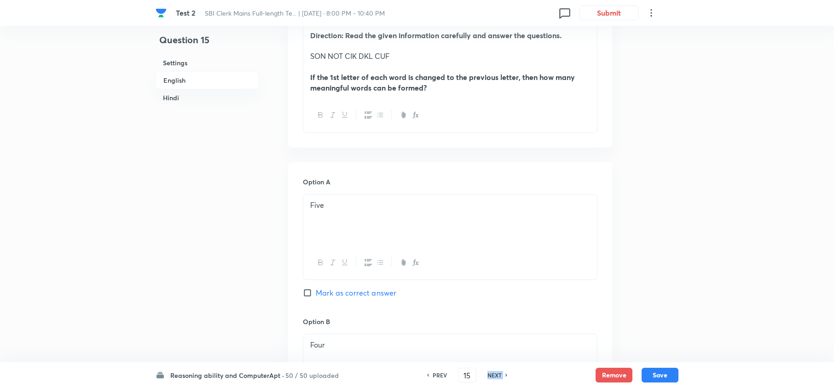
click at [490, 375] on h6 "NEXT" at bounding box center [494, 375] width 14 height 8
type input "16"
checkbox input "false"
checkbox input "true"
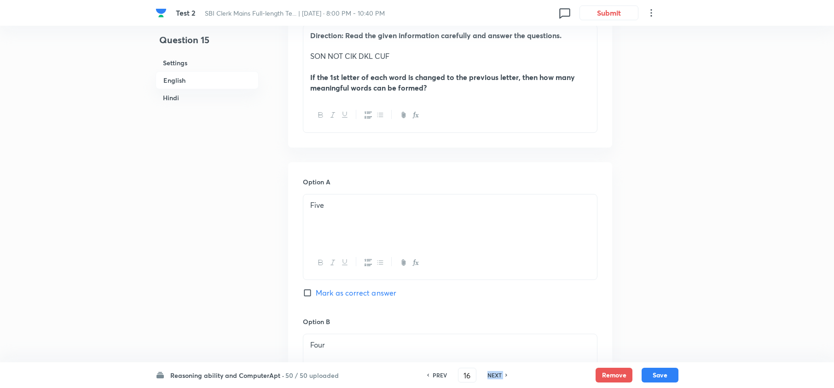
checkbox input "true"
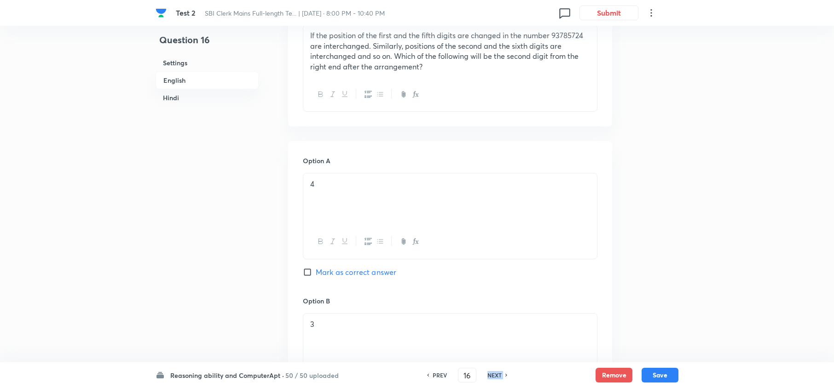
click at [490, 375] on h6 "NEXT" at bounding box center [494, 375] width 14 height 8
checkbox input "true"
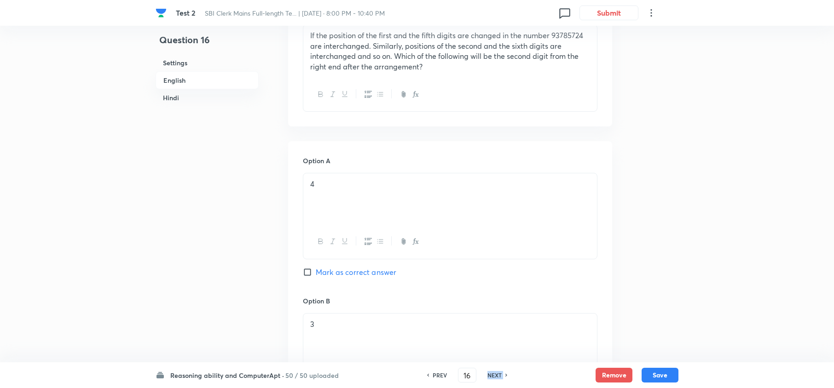
checkbox input "true"
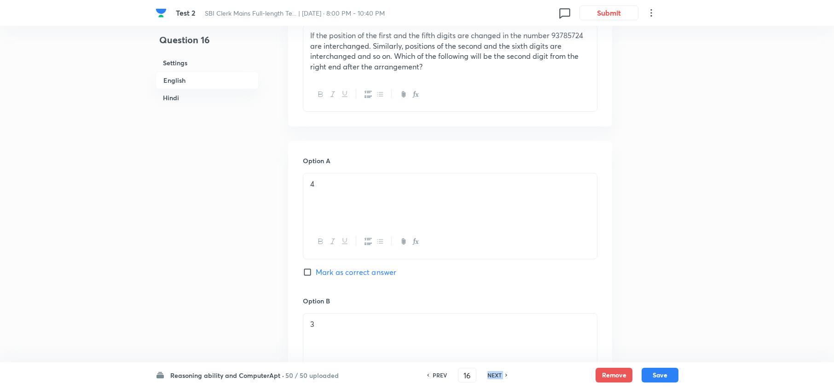
checkbox input "true"
type input "17"
checkbox input "false"
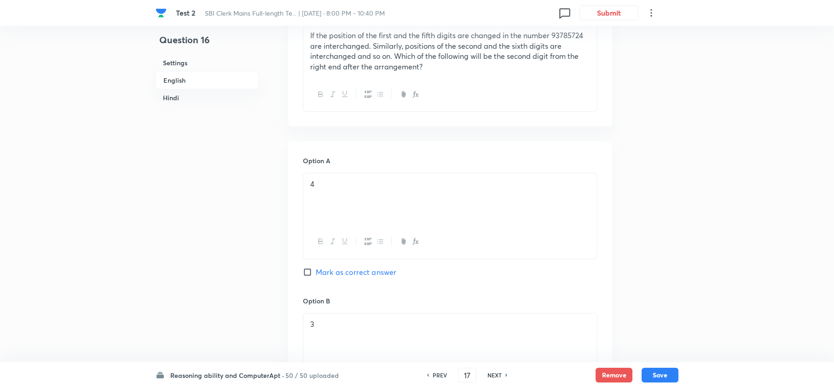
checkbox input "false"
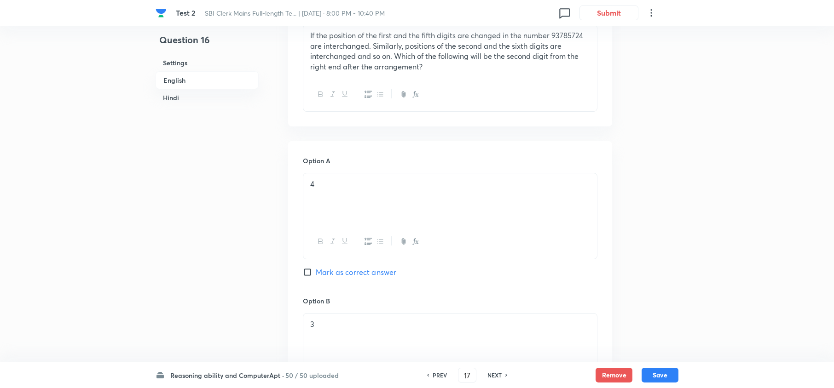
checkbox input "false"
checkbox input "true"
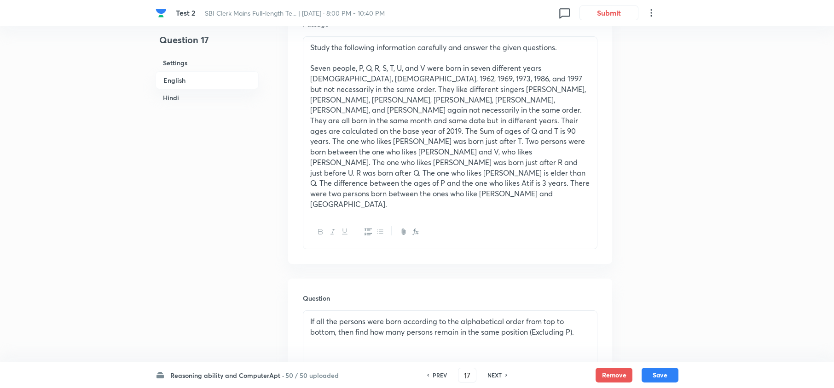
click at [490, 375] on h6 "NEXT" at bounding box center [494, 375] width 14 height 8
type input "18"
checkbox input "false"
checkbox input "true"
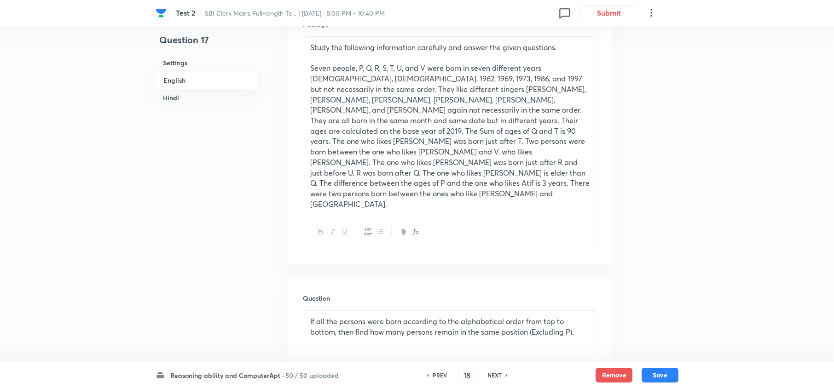
checkbox input "true"
click at [490, 375] on h6 "NEXT" at bounding box center [494, 375] width 14 height 8
type input "19"
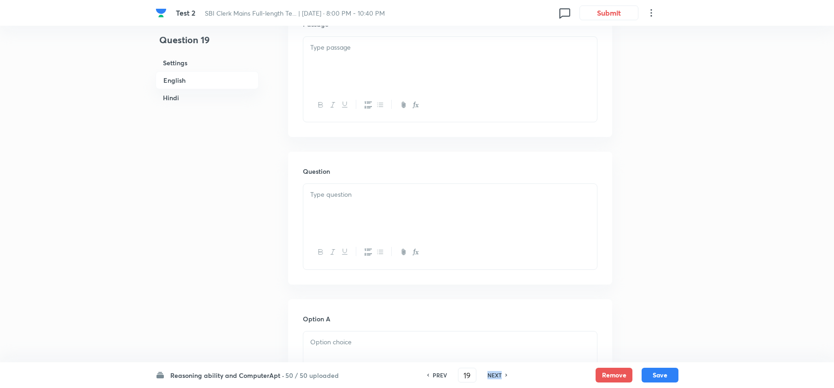
checkbox input "false"
checkbox input "true"
click at [490, 375] on h6 "NEXT" at bounding box center [494, 375] width 14 height 8
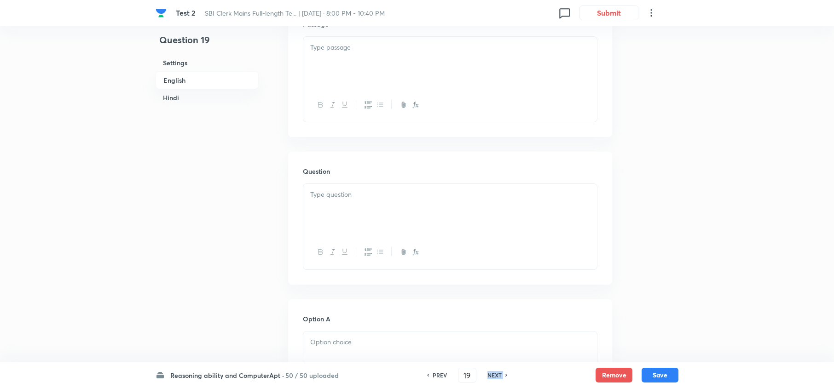
type input "20"
checkbox input "false"
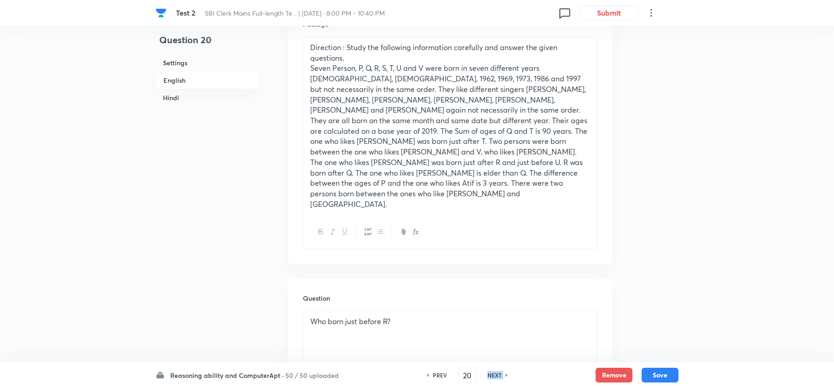
checkbox input "true"
click at [490, 375] on h6 "NEXT" at bounding box center [494, 375] width 14 height 8
type input "21"
checkbox input "false"
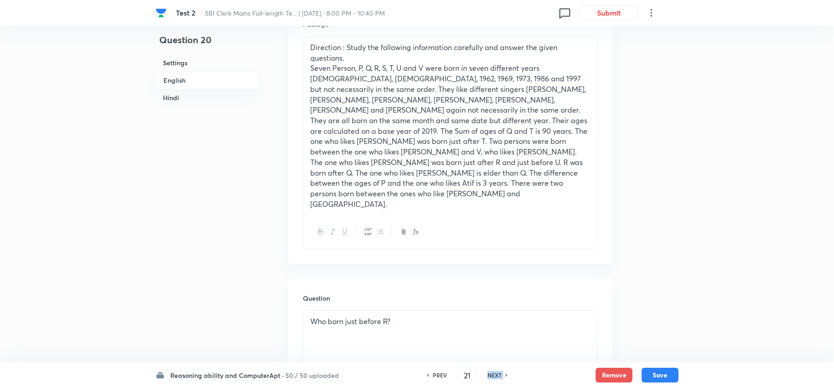
checkbox input "false"
checkbox input "true"
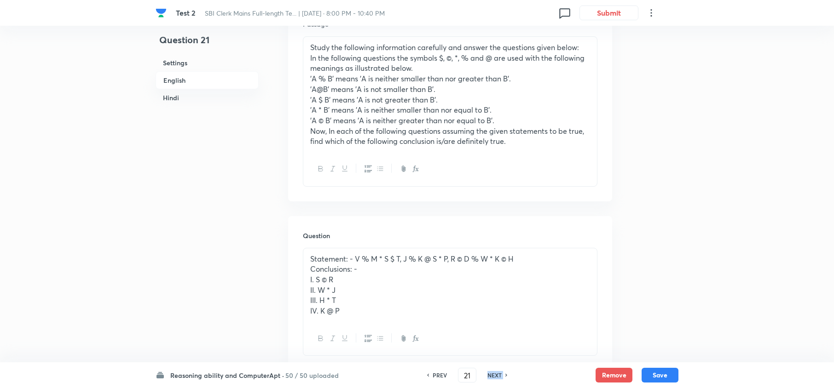
click at [490, 375] on h6 "NEXT" at bounding box center [494, 375] width 14 height 8
type input "22"
checkbox input "false"
checkbox input "true"
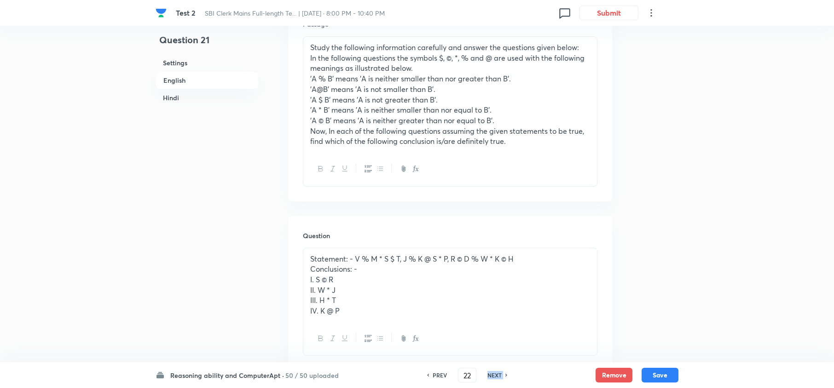
checkbox input "true"
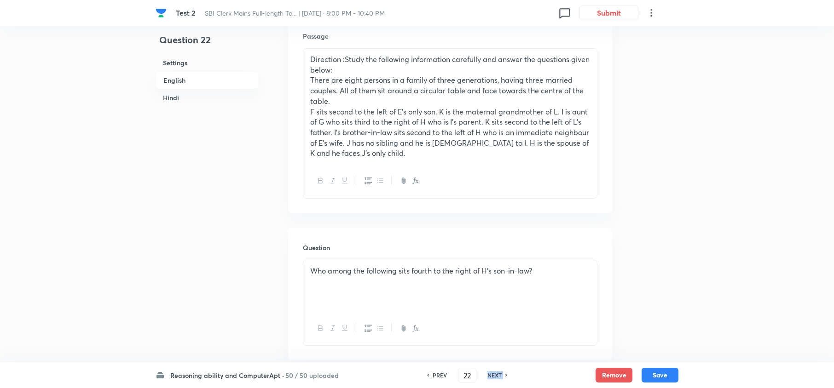
click at [490, 375] on h6 "NEXT" at bounding box center [494, 375] width 14 height 8
type input "23"
checkbox input "false"
checkbox input "true"
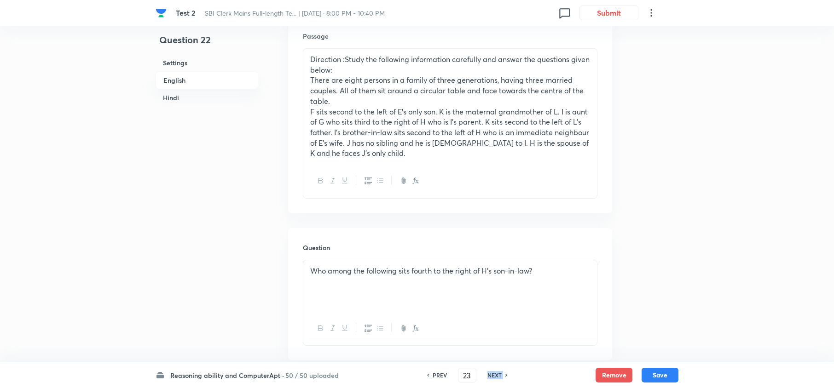
checkbox input "true"
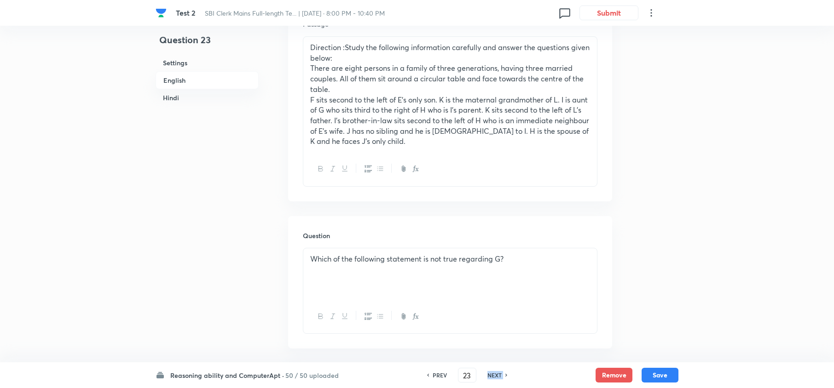
click at [490, 375] on h6 "NEXT" at bounding box center [494, 375] width 14 height 8
type input "24"
checkbox input "false"
checkbox input "true"
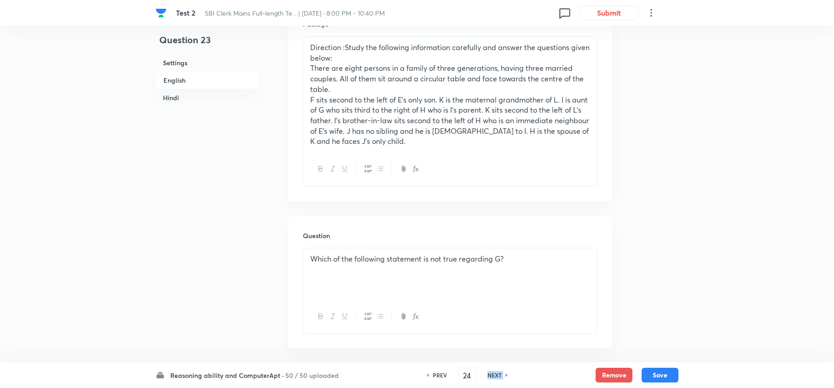
checkbox input "true"
click at [490, 375] on h6 "NEXT" at bounding box center [494, 375] width 14 height 8
type input "25"
checkbox input "false"
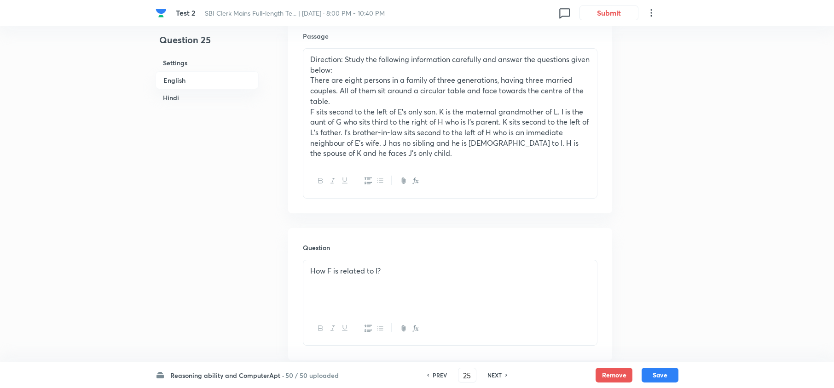
checkbox input "true"
click at [490, 375] on h6 "NEXT" at bounding box center [494, 375] width 14 height 8
type input "26"
checkbox input "false"
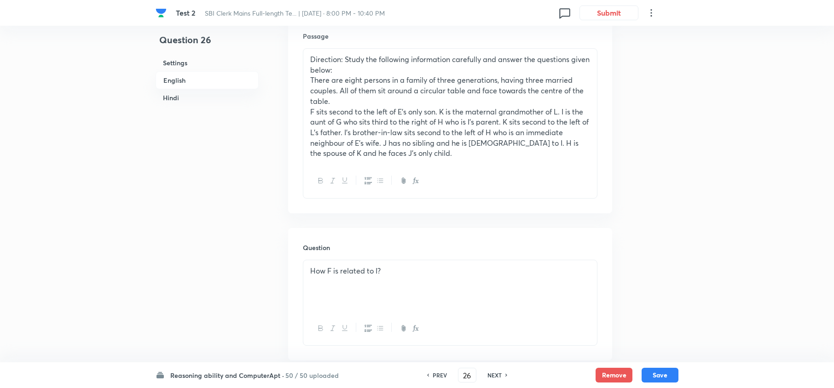
checkbox input "false"
checkbox input "true"
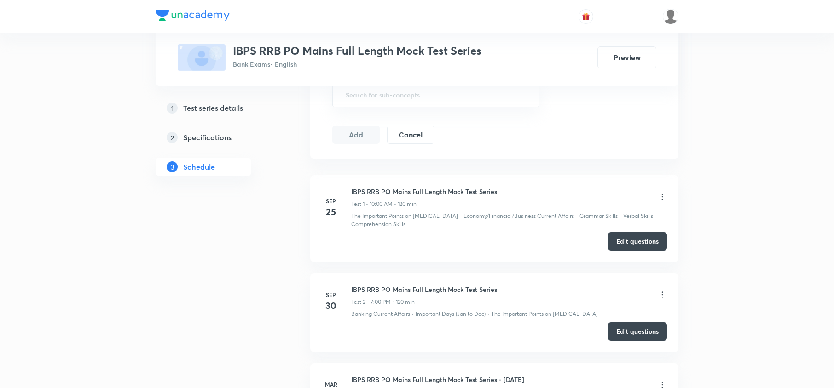
scroll to position [429, 0]
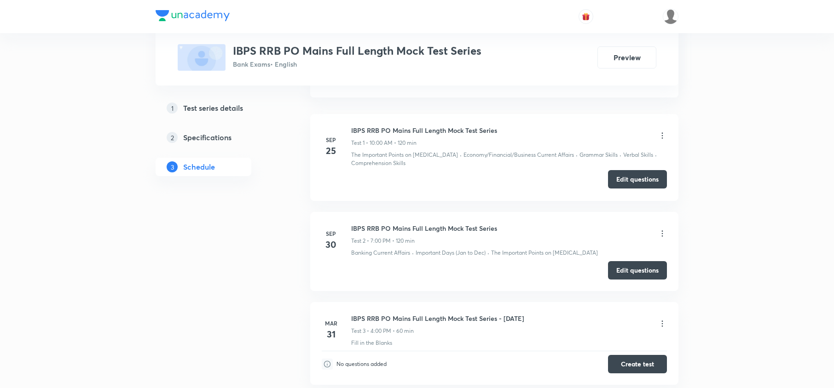
click at [640, 183] on button "Edit questions" at bounding box center [637, 179] width 59 height 18
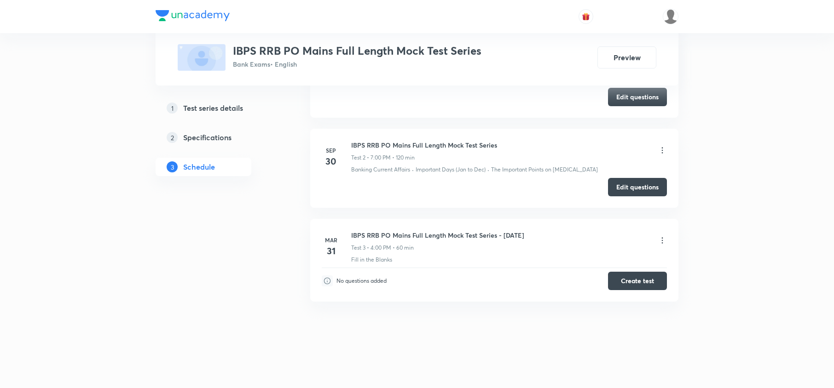
scroll to position [514, 0]
click at [626, 186] on button "Edit questions" at bounding box center [637, 186] width 59 height 18
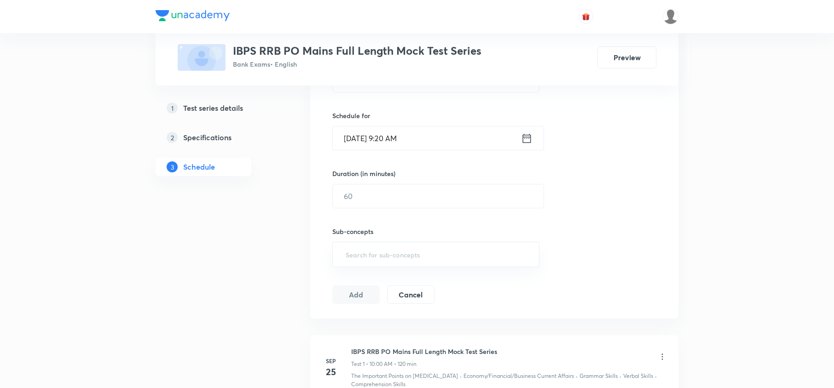
scroll to position [0, 0]
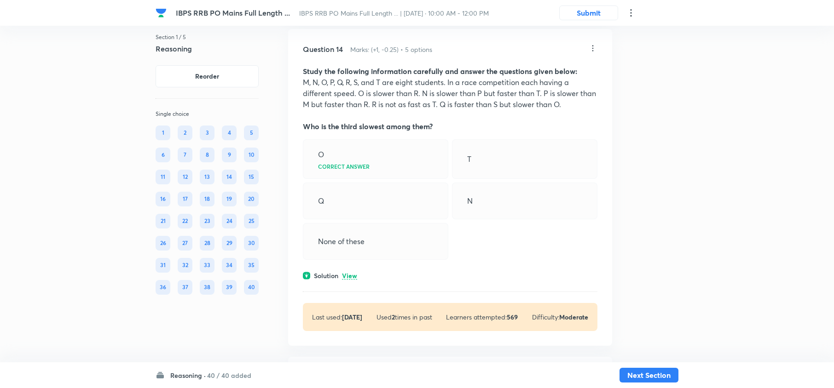
scroll to position [4478, 0]
